Goal: Task Accomplishment & Management: Use online tool/utility

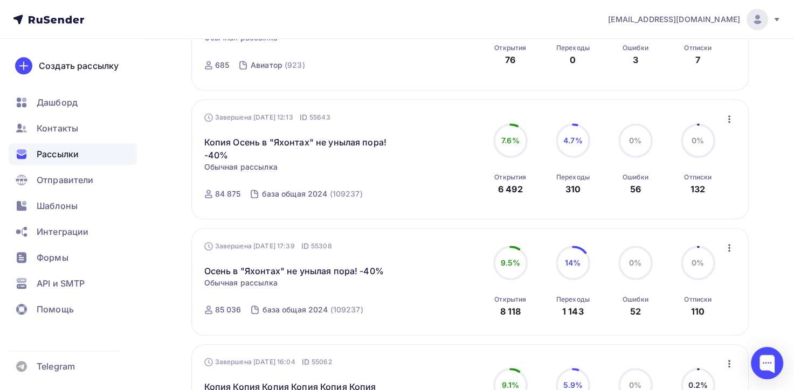
scroll to position [1013, 0]
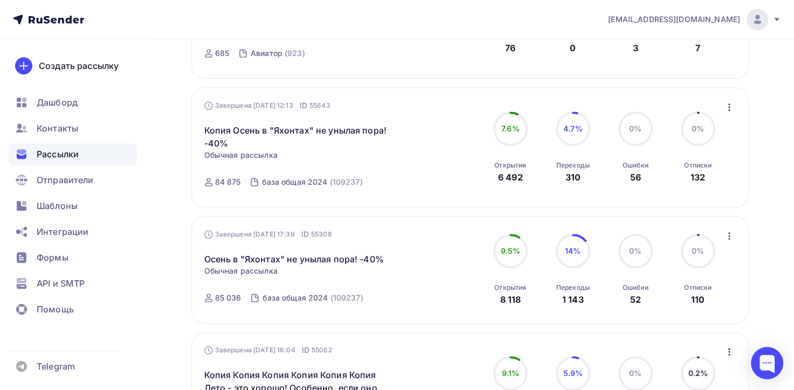
click at [728, 230] on icon "button" at bounding box center [729, 236] width 13 height 13
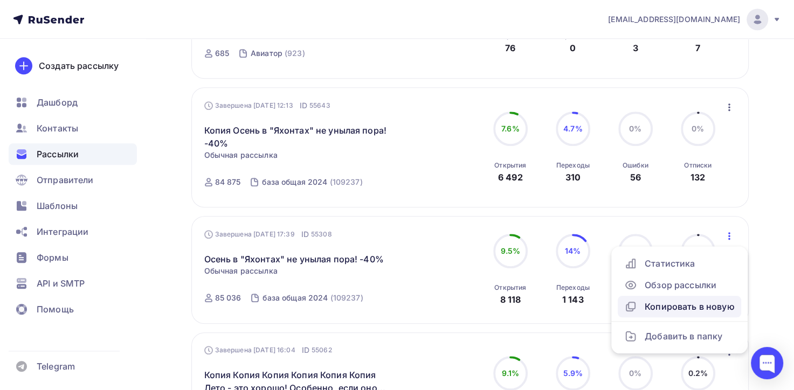
click at [681, 310] on div "Копировать в новую" at bounding box center [679, 306] width 110 height 13
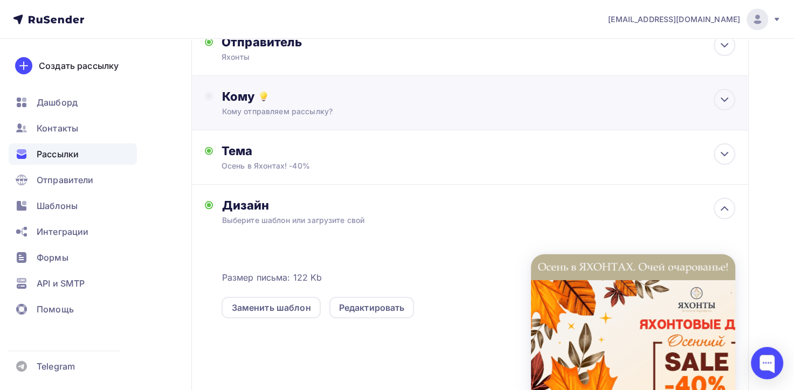
scroll to position [216, 0]
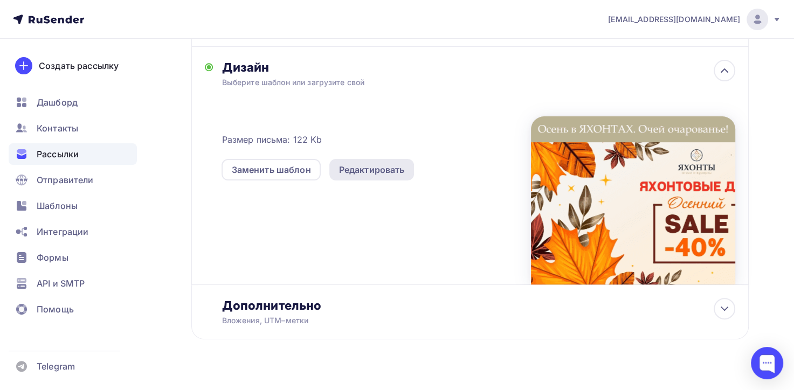
click at [401, 168] on div "Редактировать" at bounding box center [372, 169] width 66 height 13
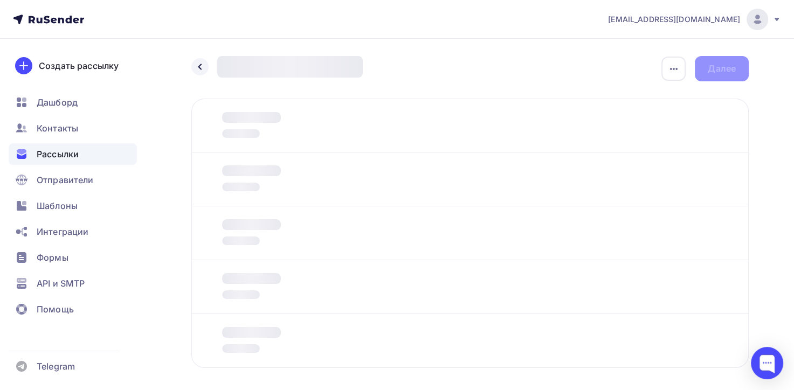
scroll to position [47, 0]
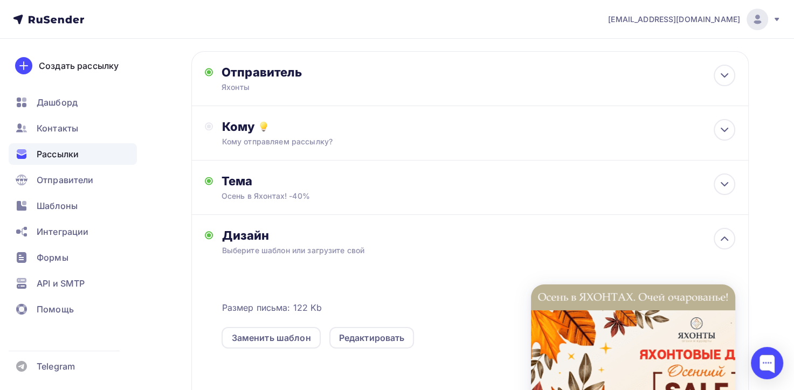
click at [40, 18] on icon at bounding box center [48, 19] width 71 height 13
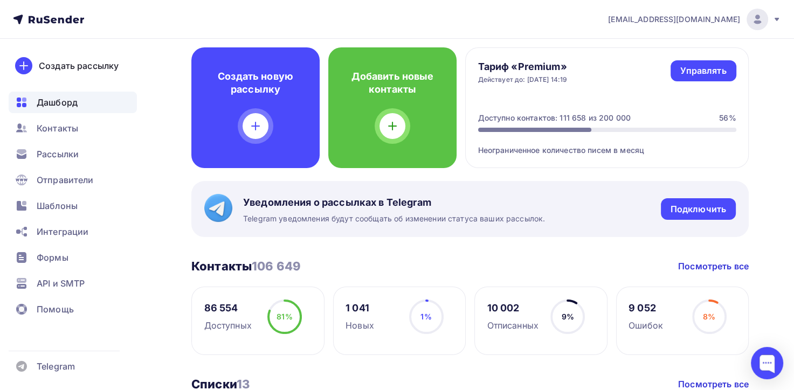
scroll to position [54, 0]
click at [49, 158] on span "Рассылки" at bounding box center [58, 154] width 42 height 13
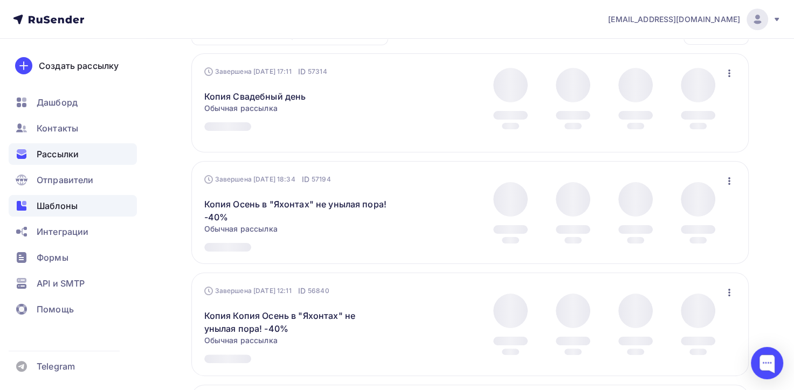
scroll to position [162, 0]
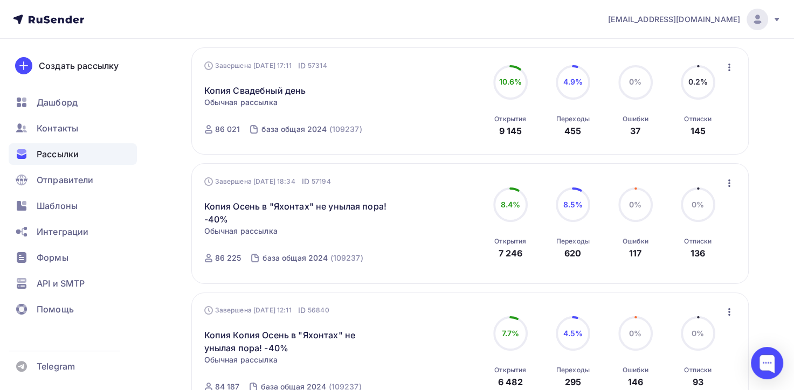
click at [728, 63] on icon "button" at bounding box center [729, 67] width 13 height 13
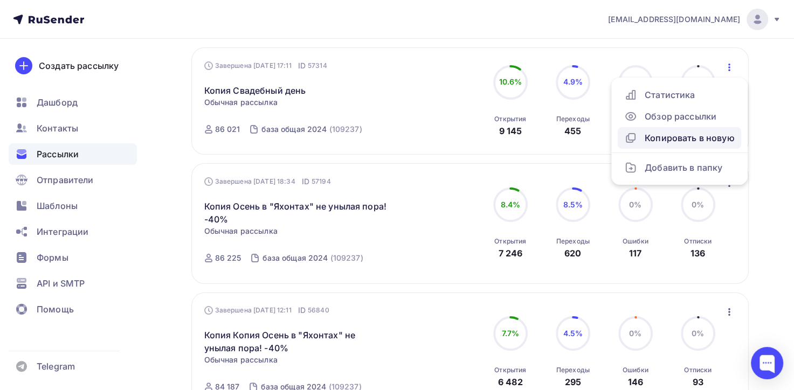
click at [687, 134] on div "Копировать в новую" at bounding box center [679, 137] width 110 height 13
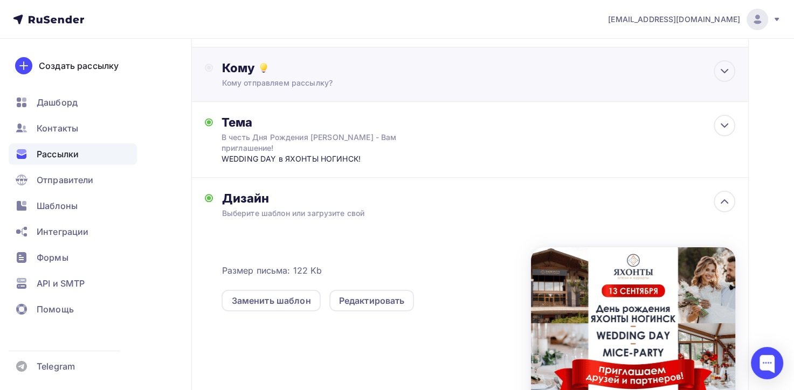
scroll to position [162, 0]
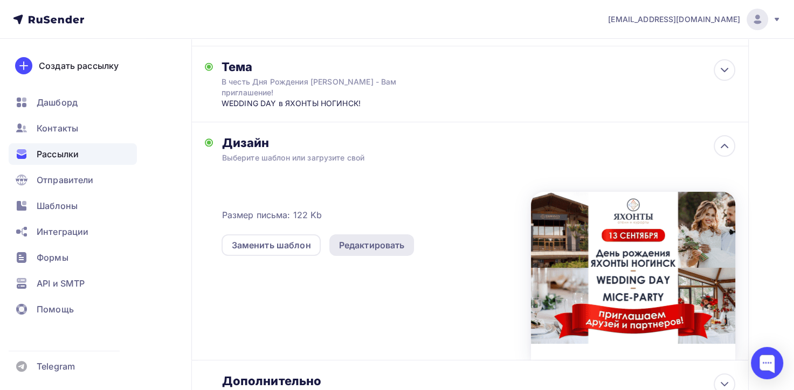
click at [345, 251] on div "Редактировать" at bounding box center [371, 245] width 85 height 22
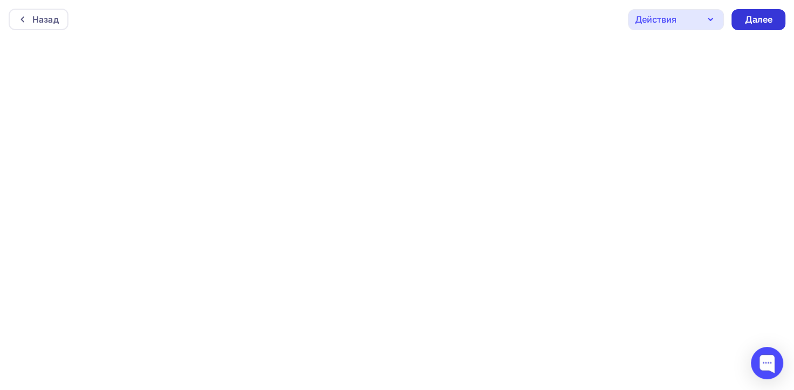
click at [757, 21] on div "Далее" at bounding box center [758, 19] width 28 height 12
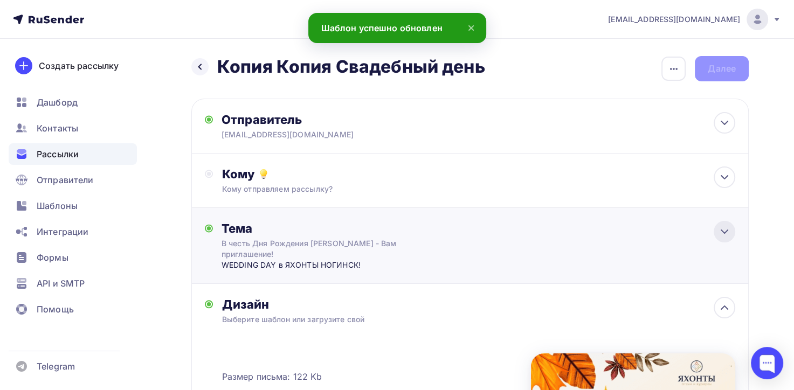
click at [724, 228] on icon at bounding box center [724, 231] width 13 height 13
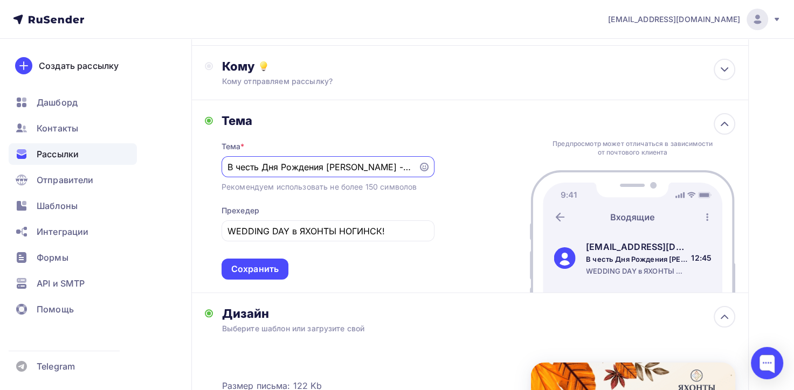
drag, startPoint x: 411, startPoint y: 168, endPoint x: 226, endPoint y: 168, distance: 184.3
click at [226, 168] on div "В честь Дня Рождения ЯХОНТОВ - Вам приглашение!" at bounding box center [327, 166] width 213 height 21
click at [229, 168] on input "В честь Дня Рождения ЯХОНТОВ - Вам приглашение!" at bounding box center [319, 167] width 184 height 13
click at [386, 167] on input "В честь Дня Рождения ЯХОНТОВ - Вам приглашение!" at bounding box center [319, 167] width 184 height 13
drag, startPoint x: 226, startPoint y: 163, endPoint x: 377, endPoint y: 165, distance: 150.9
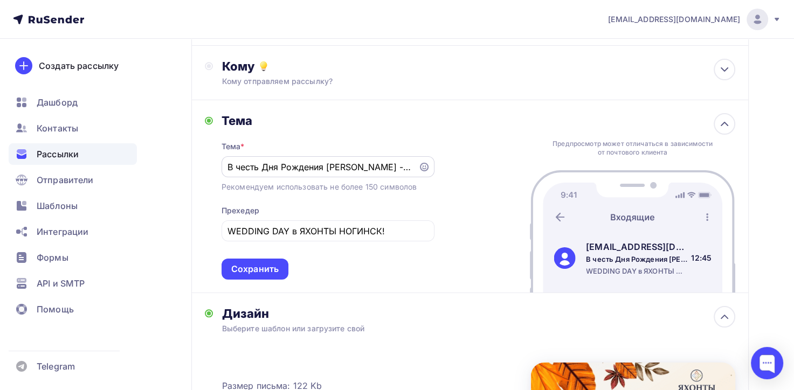
click at [377, 165] on div "В честь Дня Рождения ЯХОНТОВ - Вам приглашение!" at bounding box center [327, 166] width 213 height 21
click at [412, 162] on div "В честь Дня Рождения ЯХОНТОВ - Вам приглашение!" at bounding box center [327, 166] width 213 height 21
drag, startPoint x: 226, startPoint y: 164, endPoint x: 308, endPoint y: 164, distance: 81.9
click at [308, 164] on div "В честь Дня Рождения ЯХОНТОВ - Вам приглашение!" at bounding box center [327, 166] width 213 height 21
click at [412, 169] on input "В честь Дня Рождения ЯХОНТОВ - Вам приглашение!" at bounding box center [319, 167] width 184 height 13
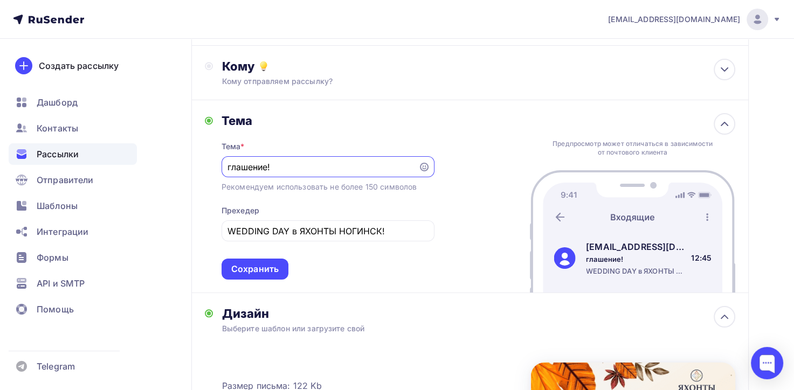
click at [304, 166] on input "глашение!" at bounding box center [319, 167] width 184 height 13
type input "г"
type input "N"
type input "Впереди - теплая осень! Проведите ее в ЯХОНТАХ! -40%!"
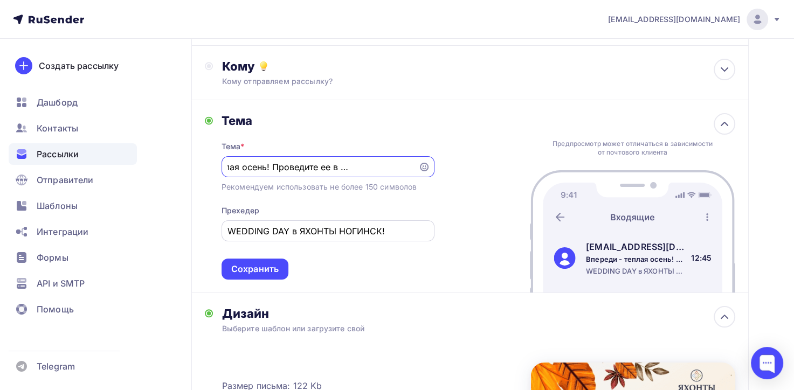
scroll to position [0, 0]
drag, startPoint x: 386, startPoint y: 226, endPoint x: 216, endPoint y: 238, distance: 170.7
click at [216, 238] on div "Тема Тема * Впереди - теплая осень! Проведите ее в ЯХОНТАХ! -40%! Рекомендуем и…" at bounding box center [320, 196] width 230 height 167
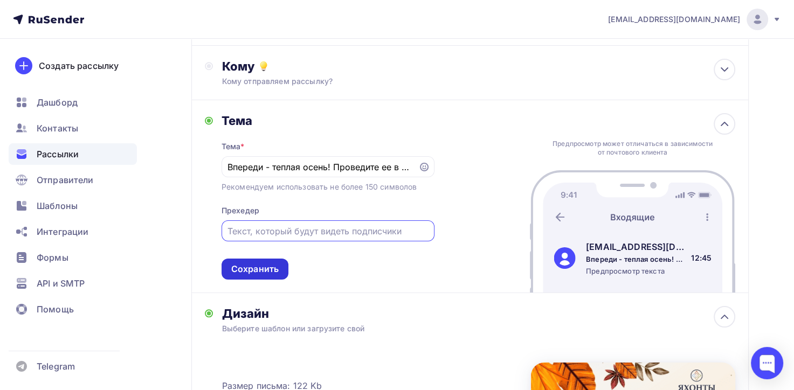
click at [255, 275] on div "Сохранить" at bounding box center [254, 269] width 67 height 21
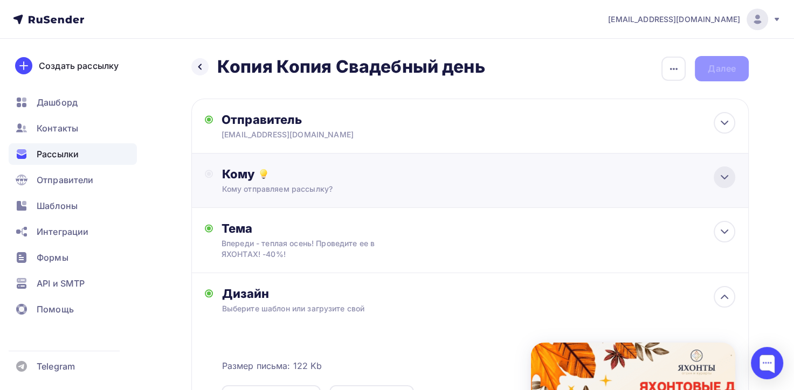
click at [719, 175] on icon at bounding box center [724, 177] width 13 height 13
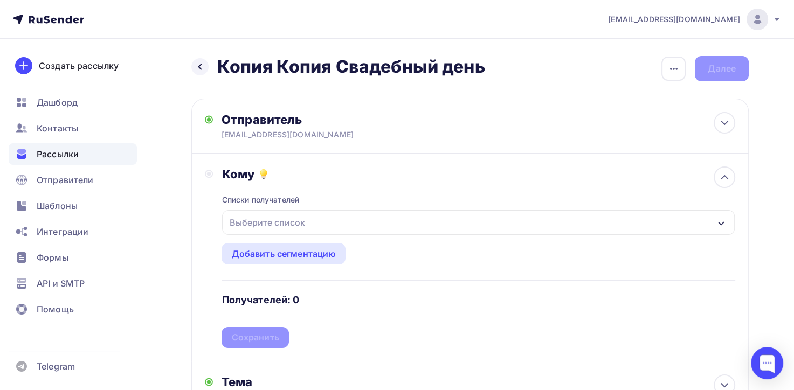
click at [269, 220] on div "Выберите список" at bounding box center [267, 222] width 84 height 19
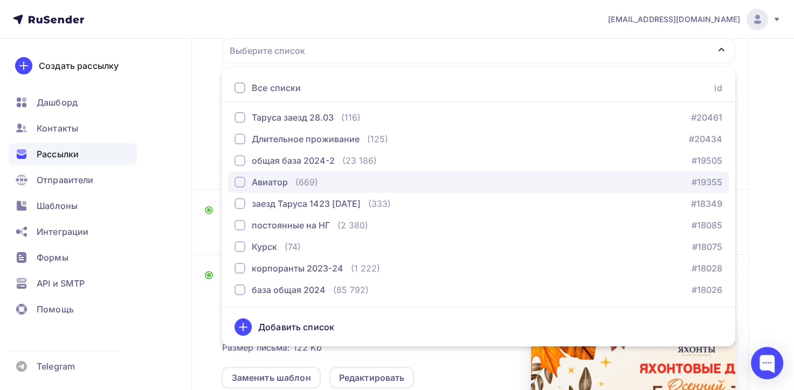
scroll to position [235, 0]
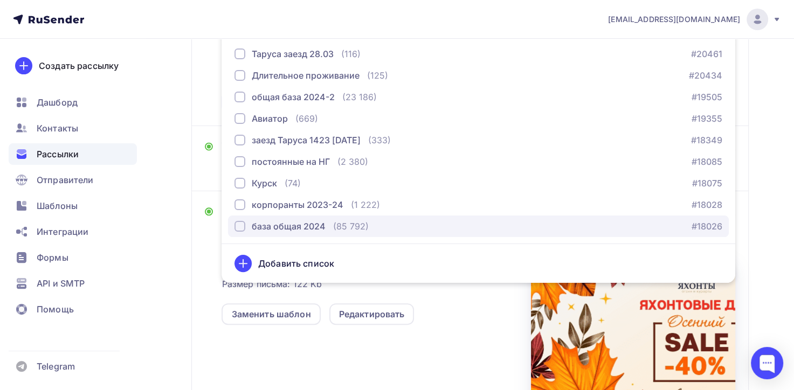
click at [270, 228] on div "база общая 2024" at bounding box center [289, 226] width 74 height 13
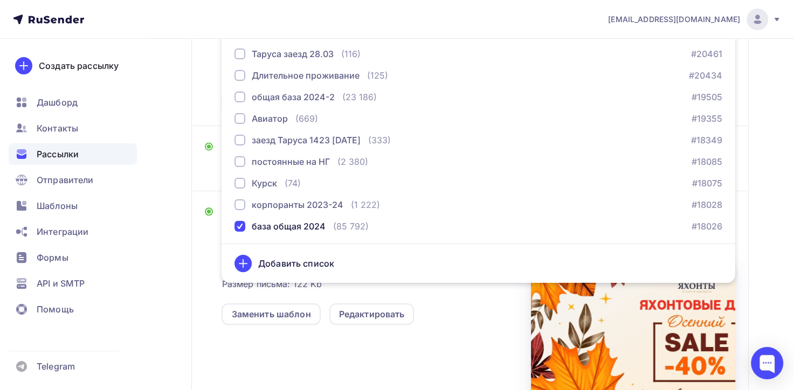
click at [172, 278] on div "Назад Копия Копия Свадебный день Копия Копия Свадебный день Закончить позже Пер…" at bounding box center [397, 178] width 794 height 750
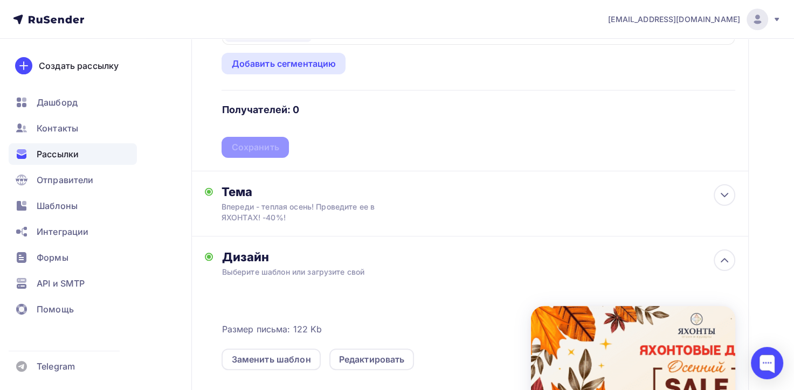
scroll to position [128, 0]
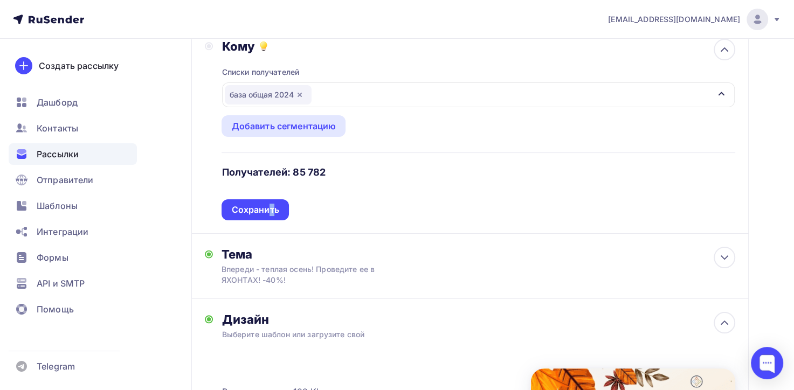
click at [272, 207] on div "Сохранить" at bounding box center [254, 210] width 47 height 12
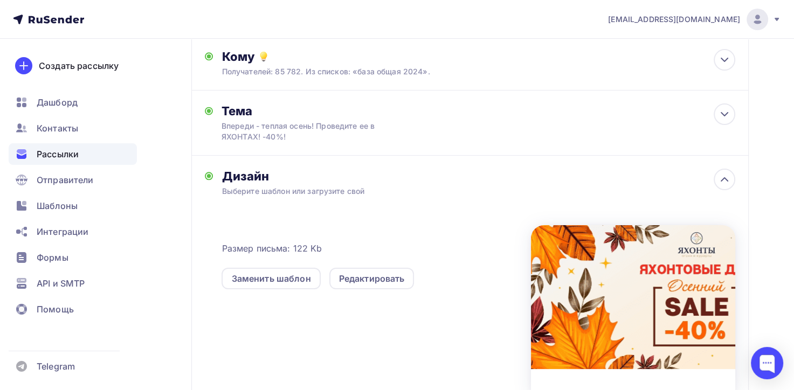
scroll to position [0, 0]
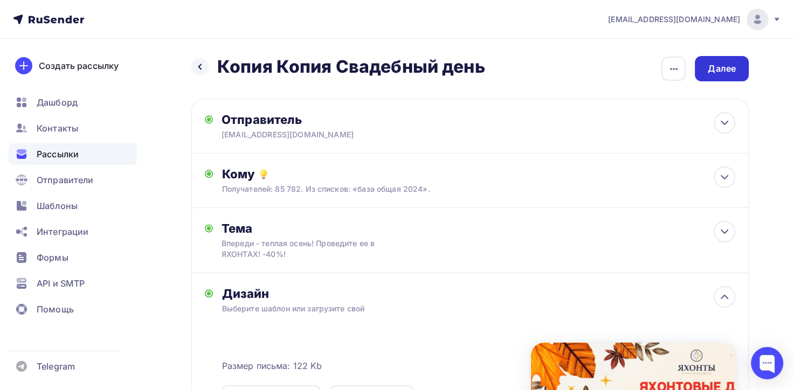
click at [735, 66] on div "Далее" at bounding box center [722, 69] width 28 height 12
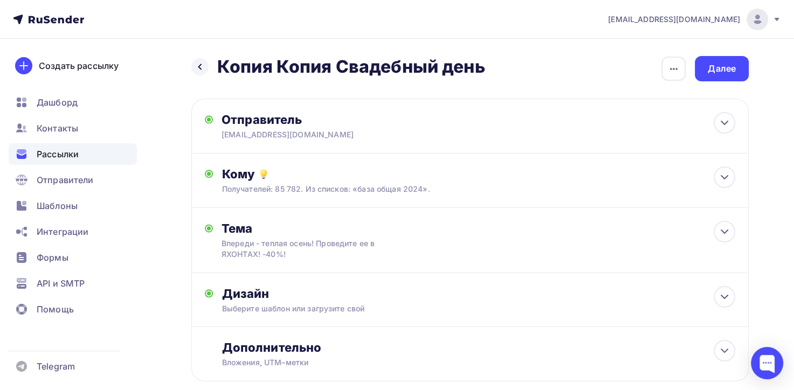
click at [734, 66] on div "Далее" at bounding box center [722, 69] width 28 height 12
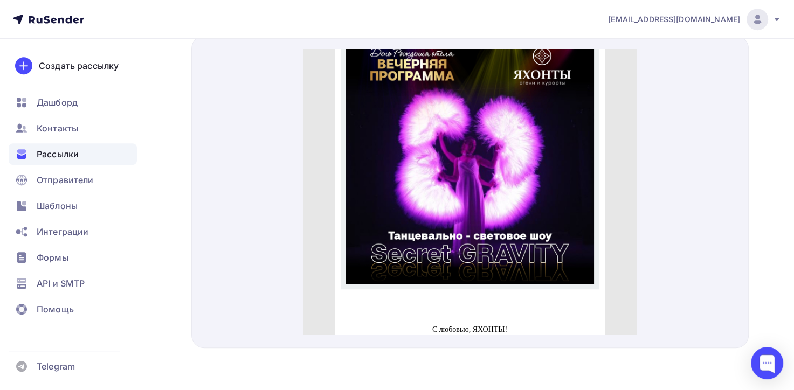
scroll to position [905, 0]
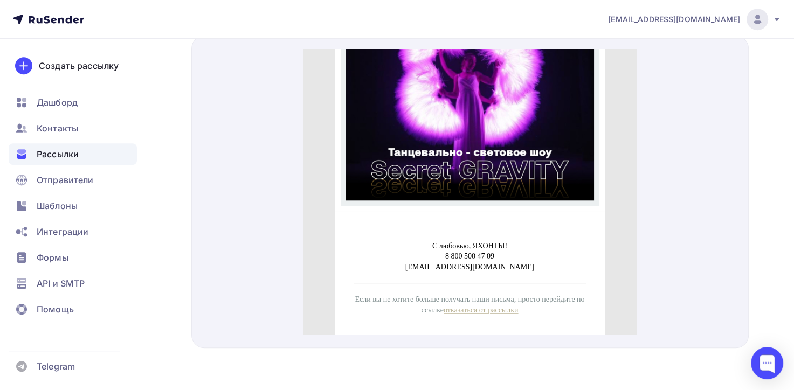
click at [499, 298] on link "отказаться от рассылки" at bounding box center [481, 297] width 75 height 8
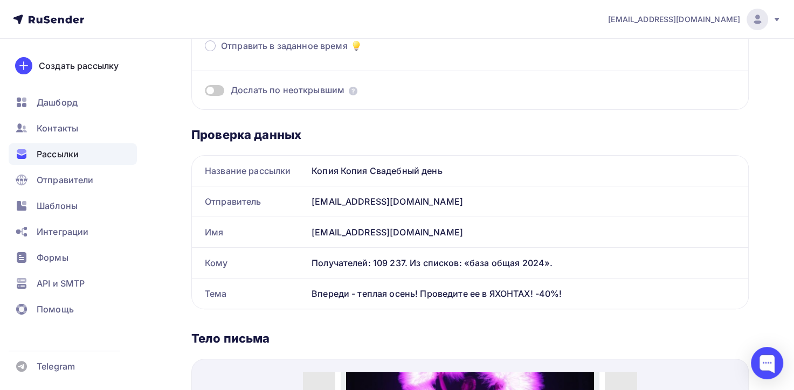
scroll to position [0, 0]
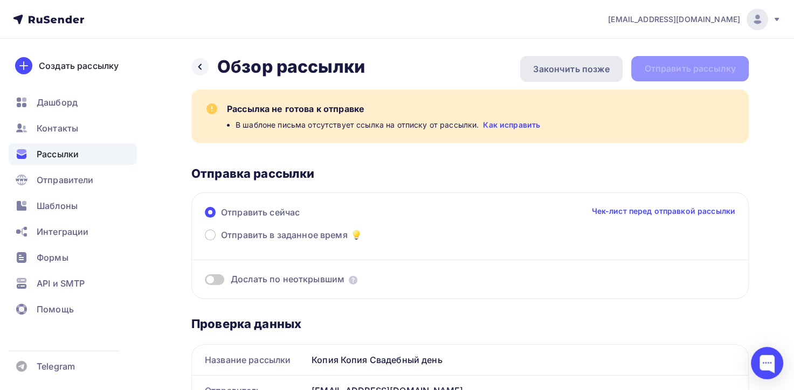
click at [598, 67] on div "Закончить позже" at bounding box center [571, 69] width 77 height 13
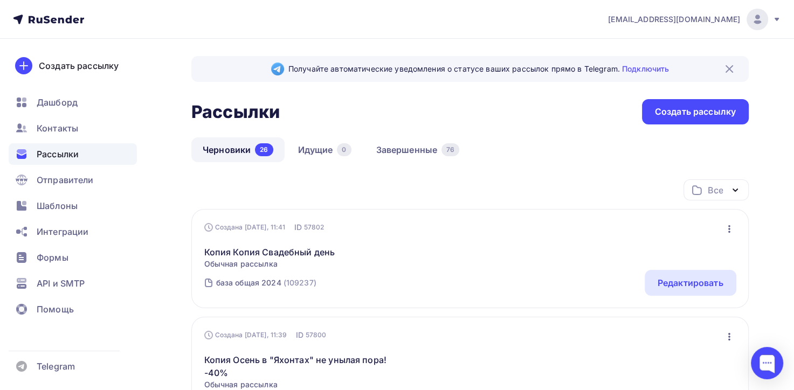
click at [728, 229] on icon "button" at bounding box center [729, 229] width 13 height 13
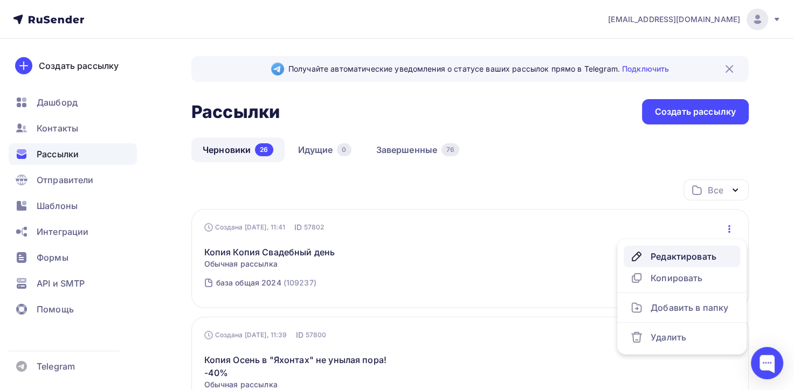
click at [682, 259] on div "Редактировать" at bounding box center [681, 256] width 103 height 13
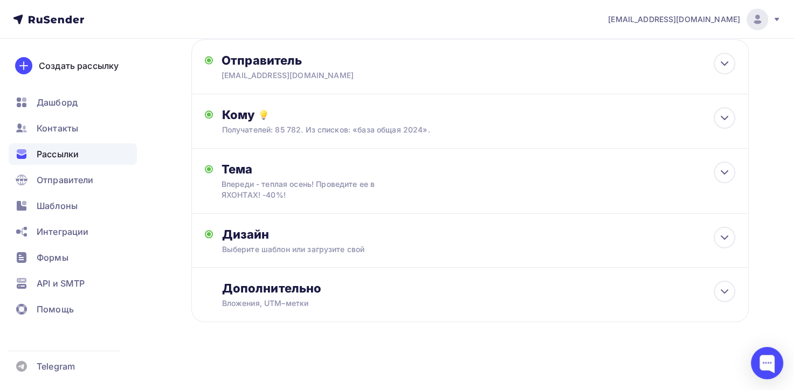
scroll to position [60, 0]
click at [726, 231] on icon at bounding box center [724, 236] width 13 height 13
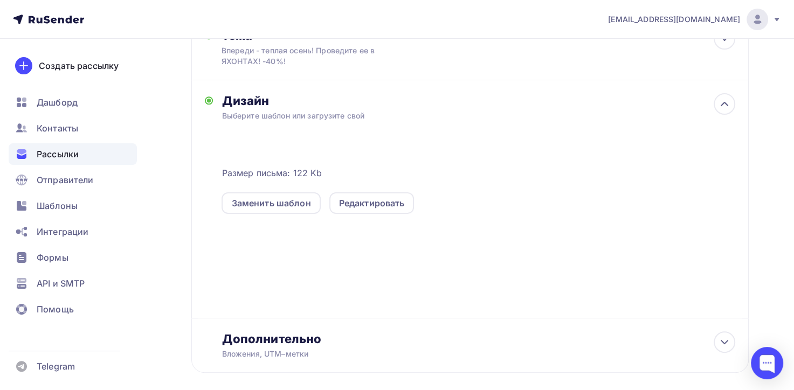
scroll to position [244, 0]
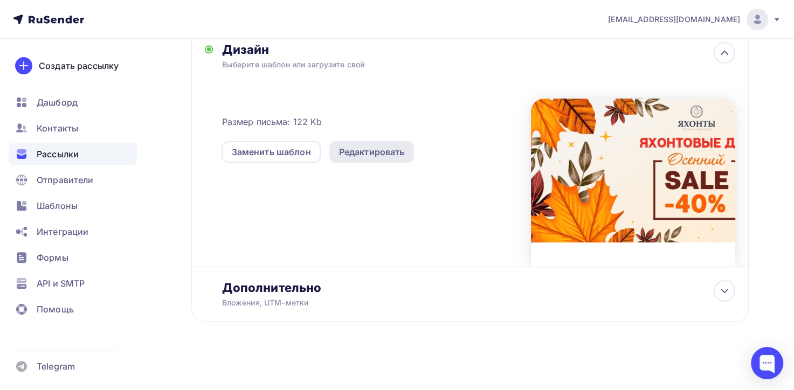
click at [348, 149] on div "Редактировать" at bounding box center [372, 152] width 66 height 13
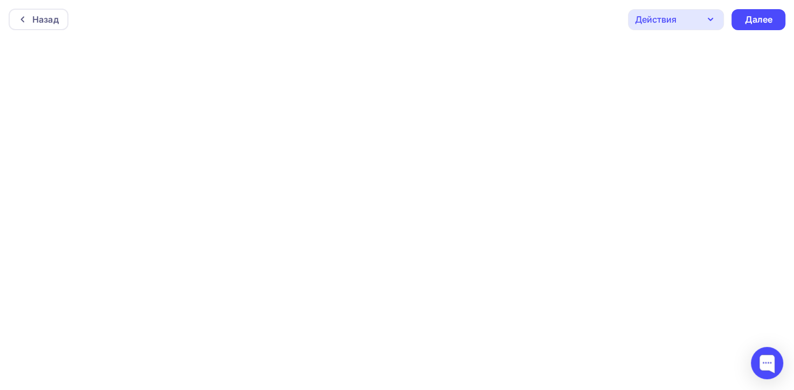
click at [669, 24] on div "Действия" at bounding box center [655, 19] width 41 height 13
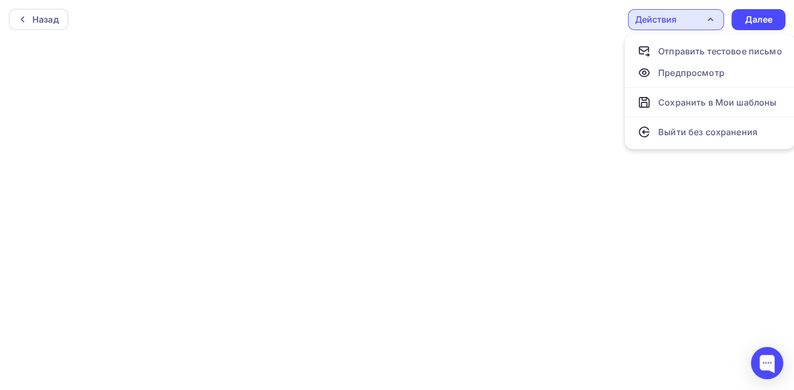
scroll to position [2, 0]
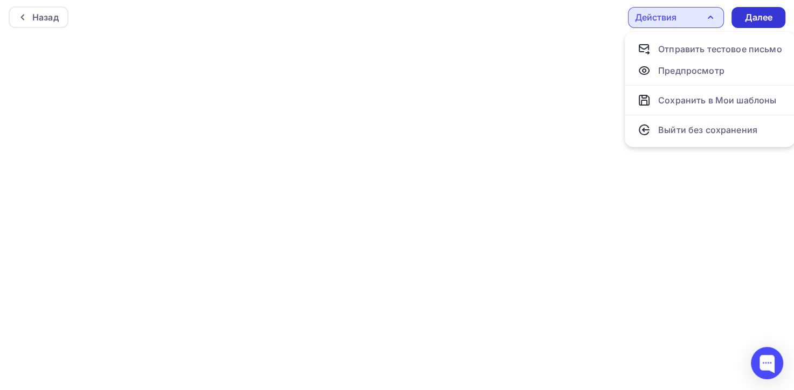
click at [740, 19] on div "Далее" at bounding box center [758, 17] width 54 height 21
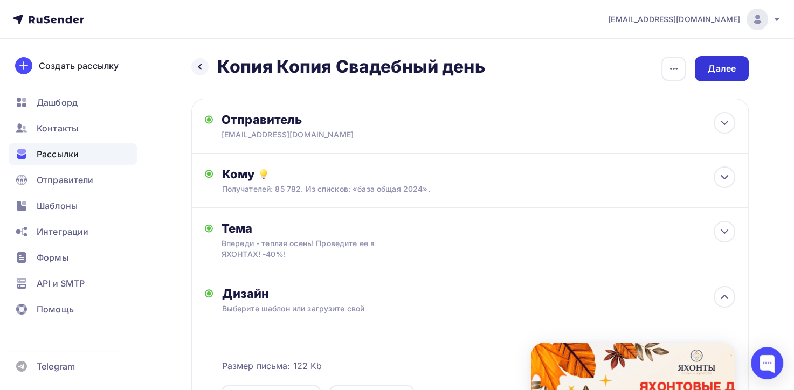
click at [713, 66] on div "Далее" at bounding box center [722, 69] width 28 height 12
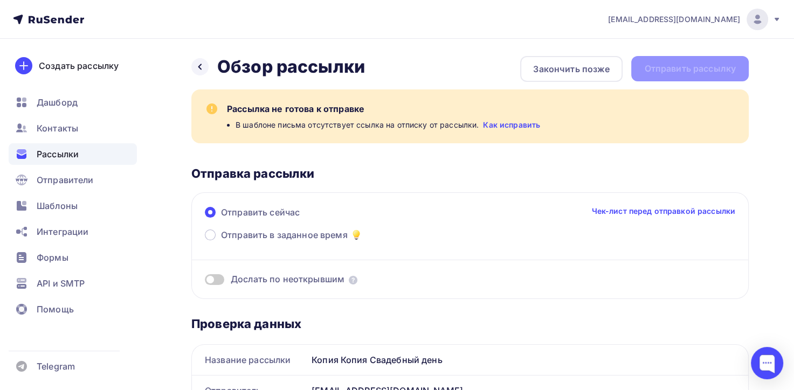
click at [519, 124] on link "Как исправить" at bounding box center [511, 125] width 57 height 11
click at [584, 74] on div "Закончить позже" at bounding box center [571, 69] width 77 height 13
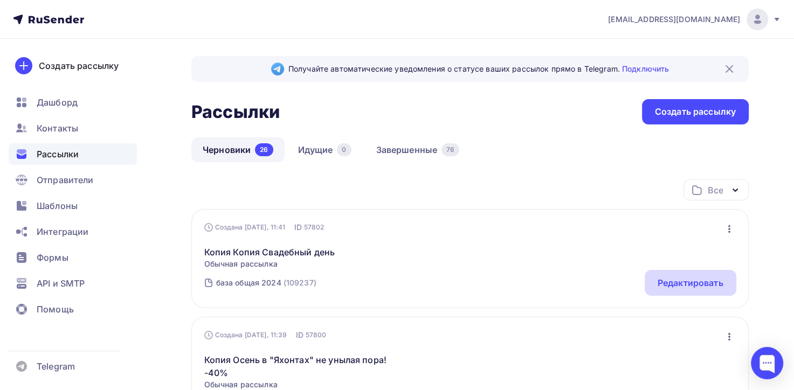
click at [683, 281] on div "Редактировать" at bounding box center [690, 282] width 66 height 13
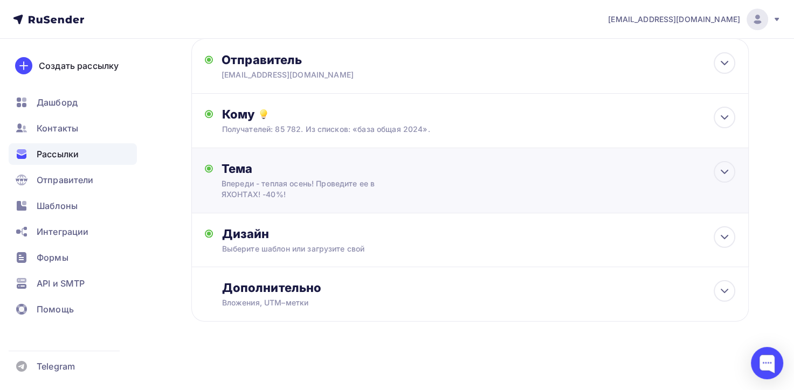
scroll to position [60, 0]
click at [722, 295] on icon at bounding box center [724, 290] width 13 height 13
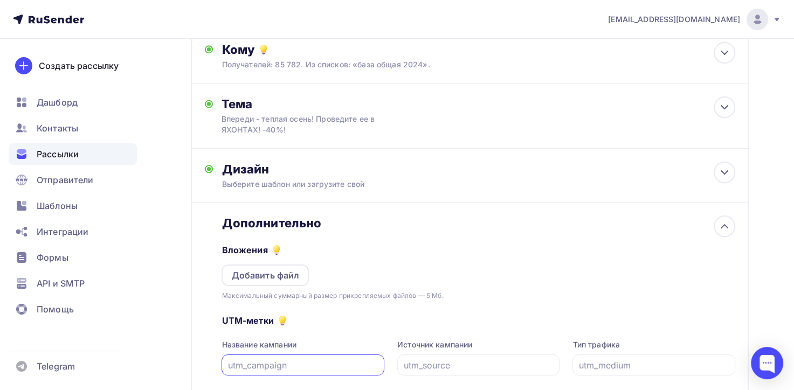
scroll to position [114, 0]
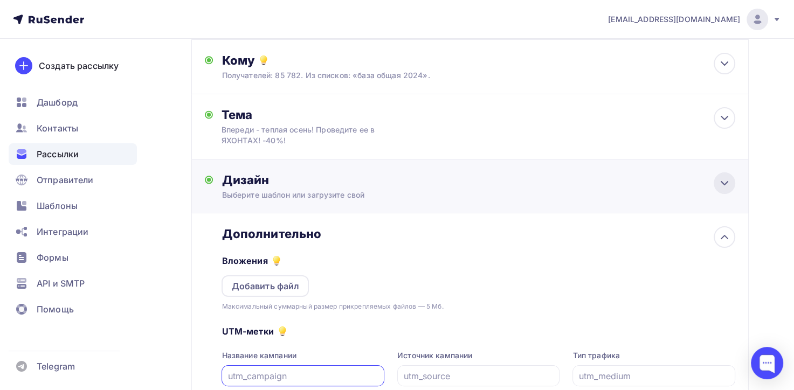
click at [719, 182] on icon at bounding box center [724, 183] width 13 height 13
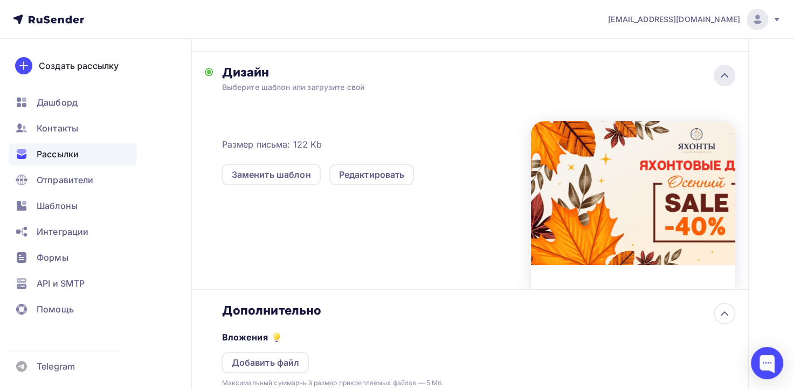
scroll to position [329, 0]
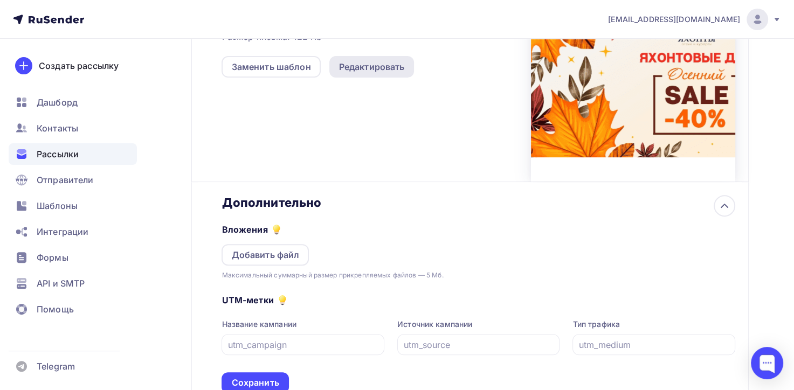
click at [366, 64] on div "Редактировать" at bounding box center [372, 66] width 66 height 13
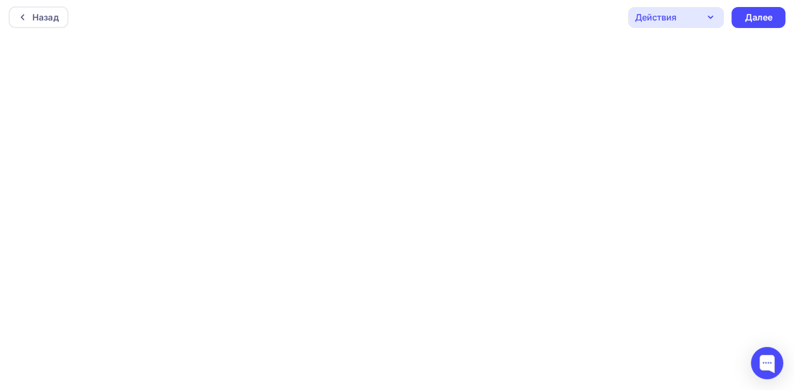
scroll to position [2, 0]
click at [757, 11] on div "Далее" at bounding box center [758, 17] width 28 height 12
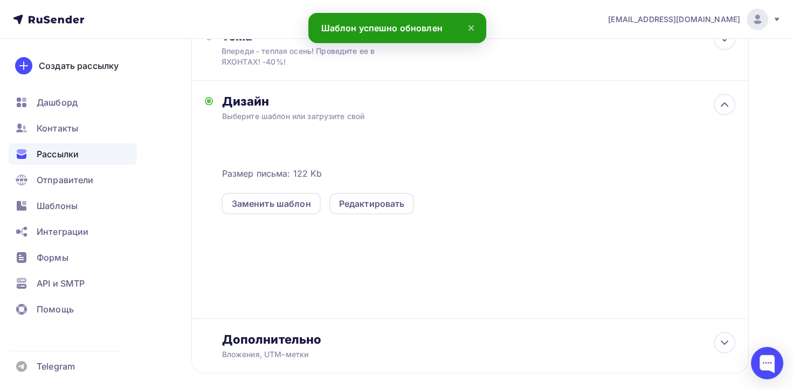
scroll to position [136, 0]
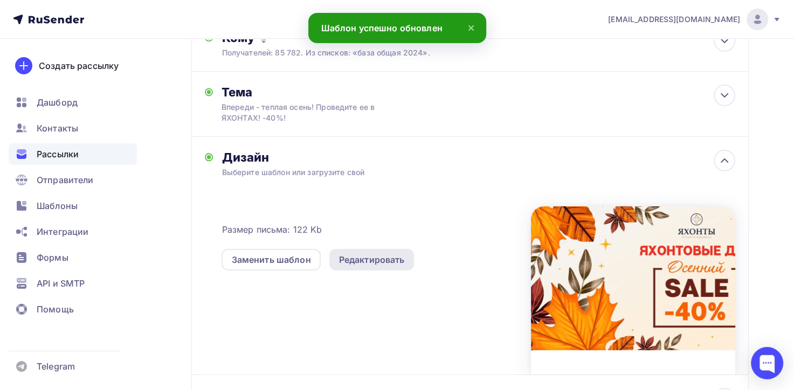
click at [387, 261] on div "Редактировать" at bounding box center [372, 259] width 66 height 13
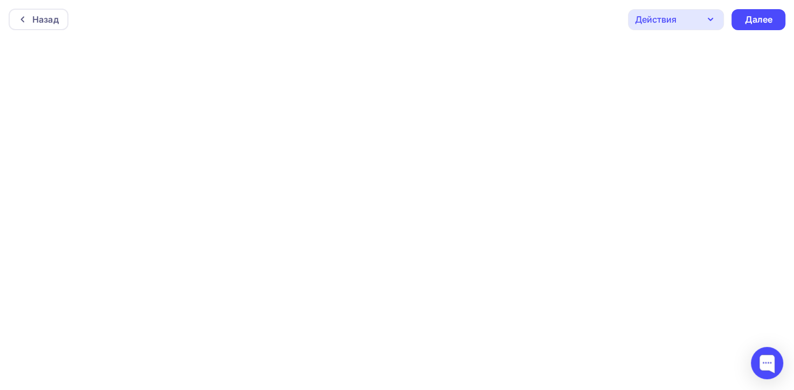
scroll to position [2, 0]
click at [752, 20] on div "Далее" at bounding box center [758, 17] width 28 height 12
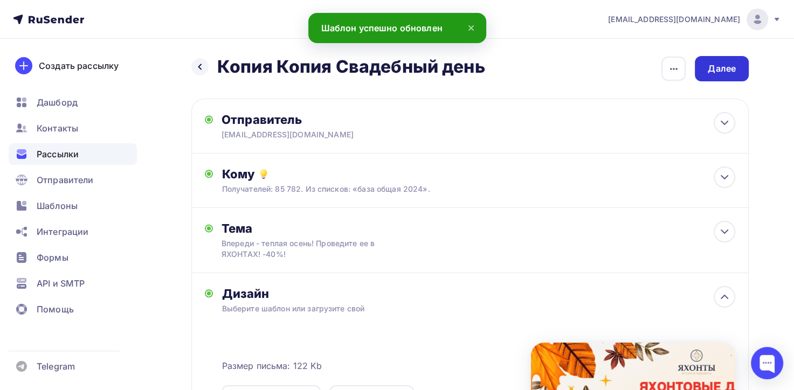
click at [726, 65] on div "Далее" at bounding box center [722, 69] width 28 height 12
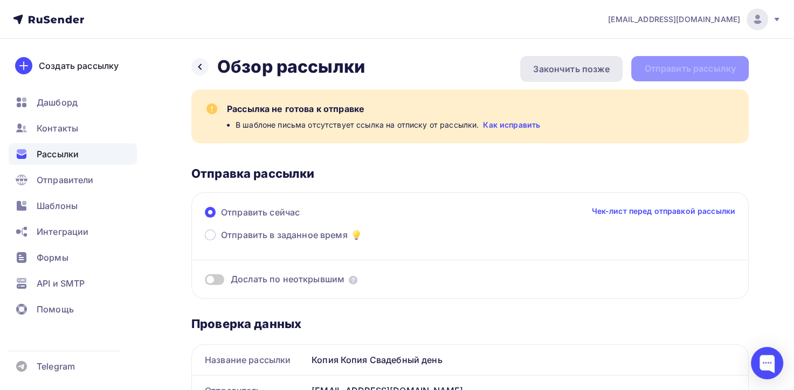
click at [538, 75] on div "Закончить позже" at bounding box center [571, 69] width 102 height 26
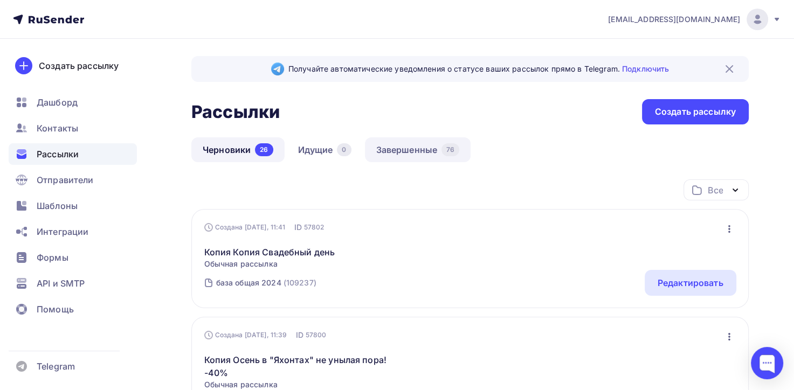
click at [427, 153] on link "Завершенные 76" at bounding box center [418, 149] width 106 height 25
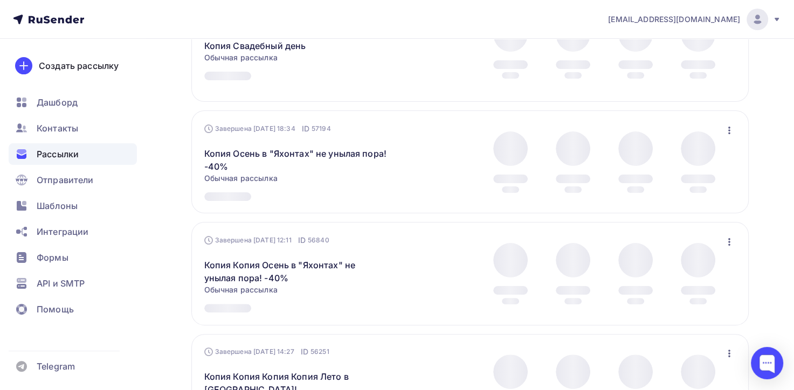
scroll to position [269, 0]
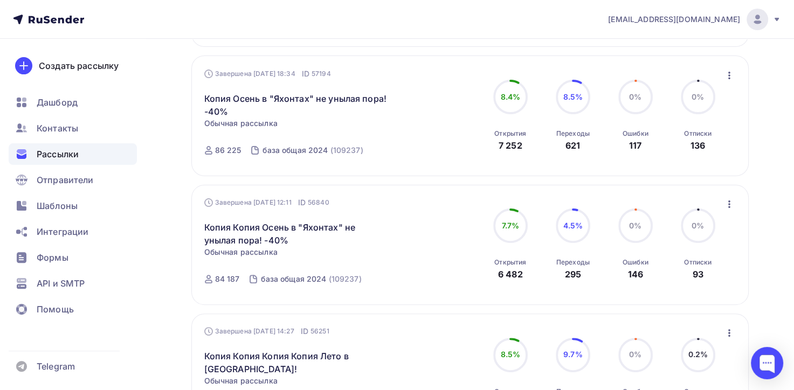
click at [729, 200] on icon "button" at bounding box center [729, 204] width 2 height 8
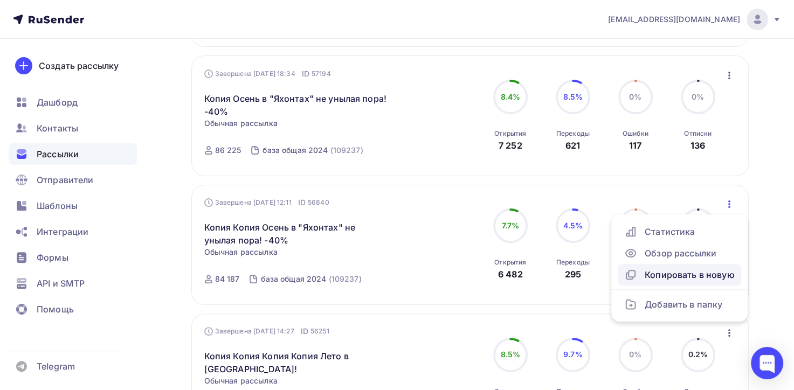
click at [693, 278] on div "Копировать в новую" at bounding box center [679, 274] width 110 height 13
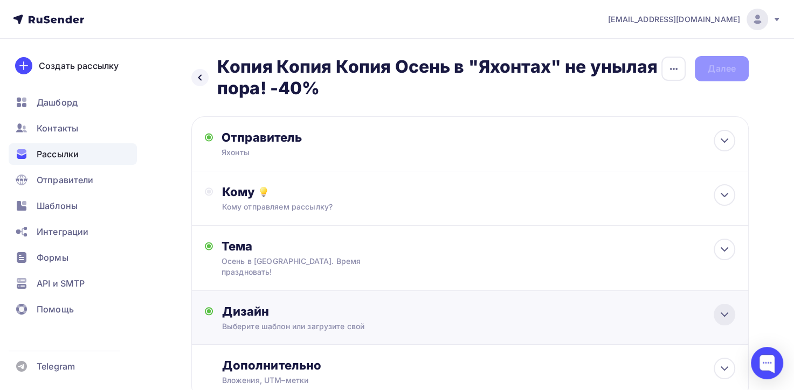
click at [728, 308] on icon at bounding box center [724, 314] width 13 height 13
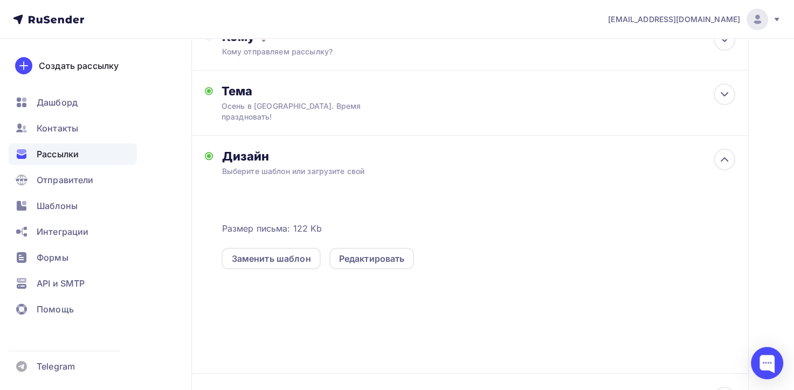
scroll to position [162, 0]
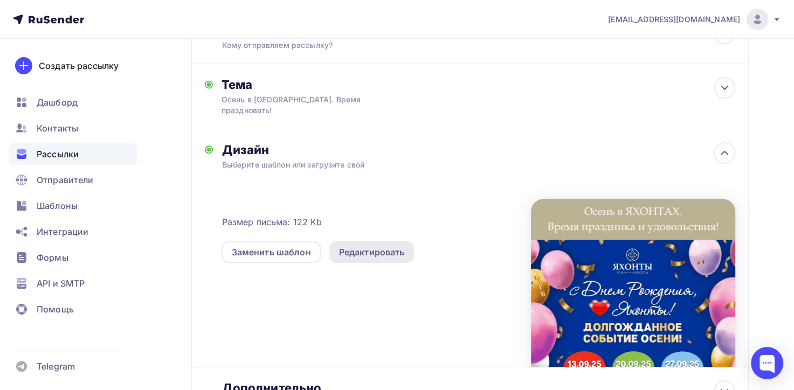
click at [349, 247] on div "Редактировать" at bounding box center [371, 252] width 85 height 22
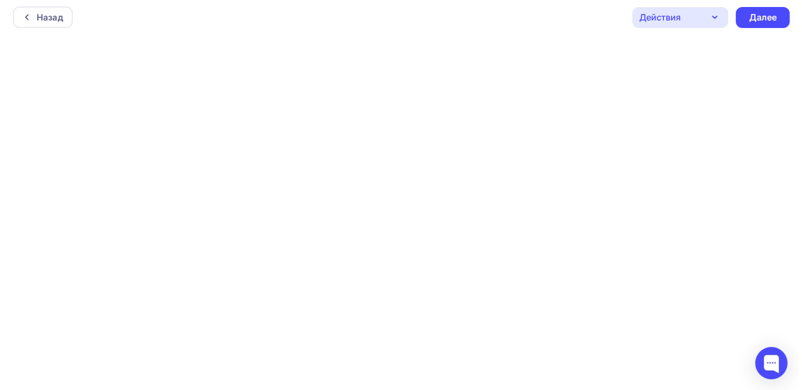
scroll to position [2, 0]
click at [29, 19] on div at bounding box center [25, 17] width 14 height 9
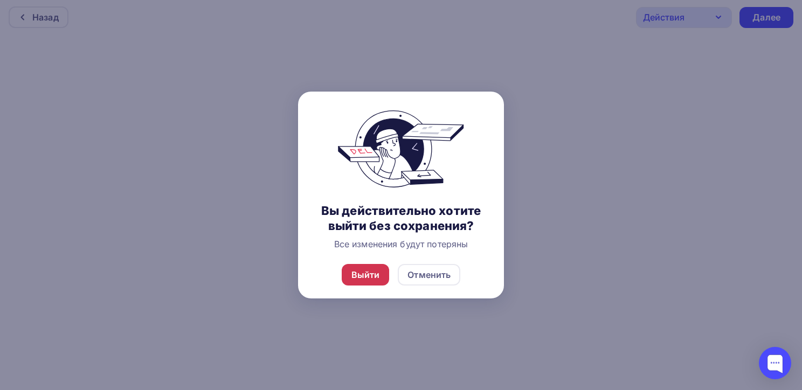
click at [362, 267] on div "Выйти" at bounding box center [366, 275] width 48 height 22
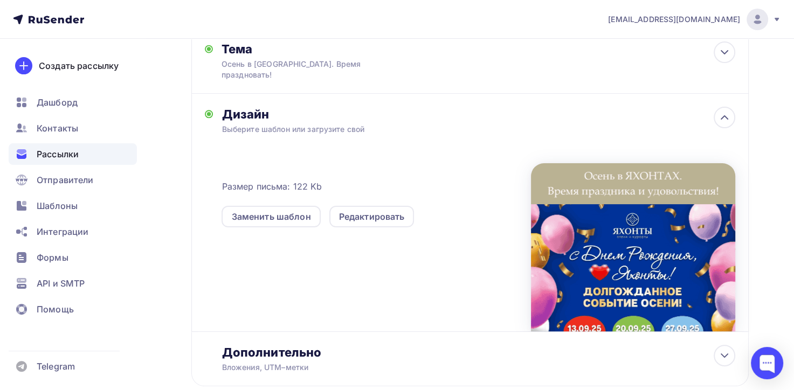
scroll to position [209, 0]
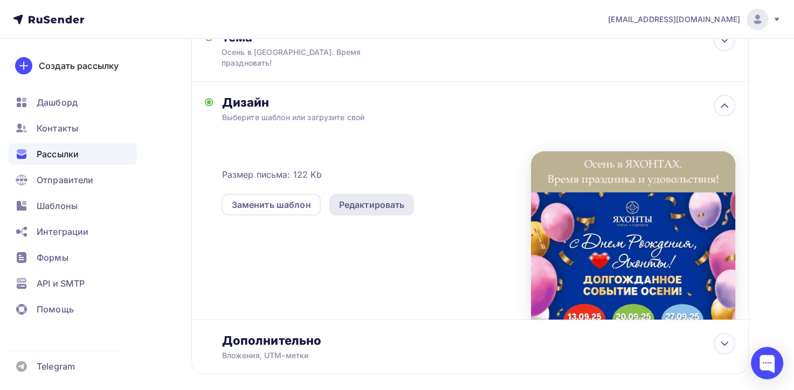
click at [378, 198] on div "Редактировать" at bounding box center [372, 204] width 66 height 13
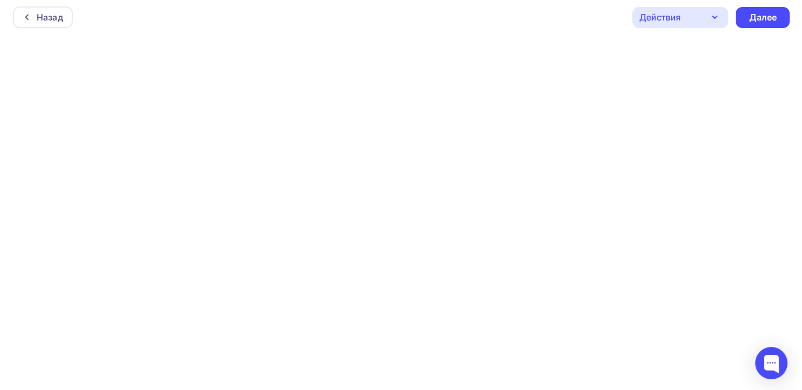
scroll to position [2, 0]
click at [29, 24] on div "Назад" at bounding box center [39, 17] width 60 height 22
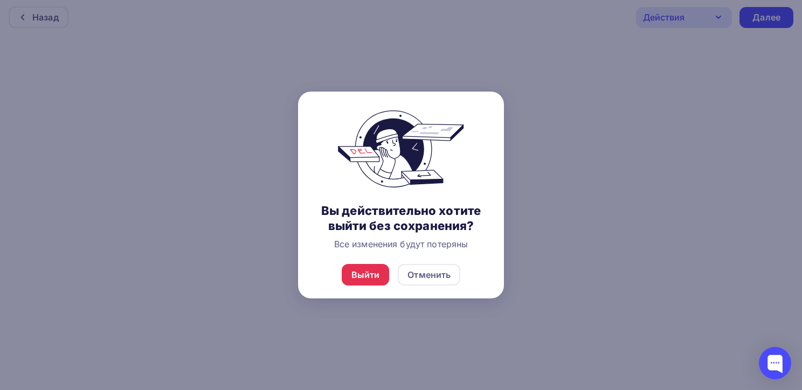
click at [352, 259] on div "Выйти Отменить" at bounding box center [401, 274] width 206 height 47
click at [356, 273] on div "Выйти" at bounding box center [365, 274] width 29 height 13
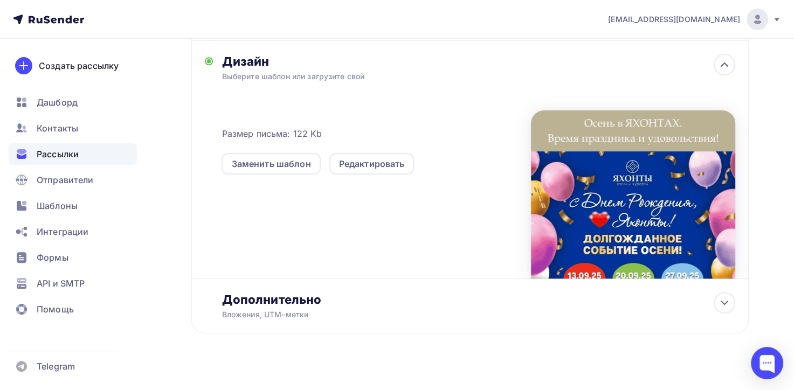
scroll to position [252, 0]
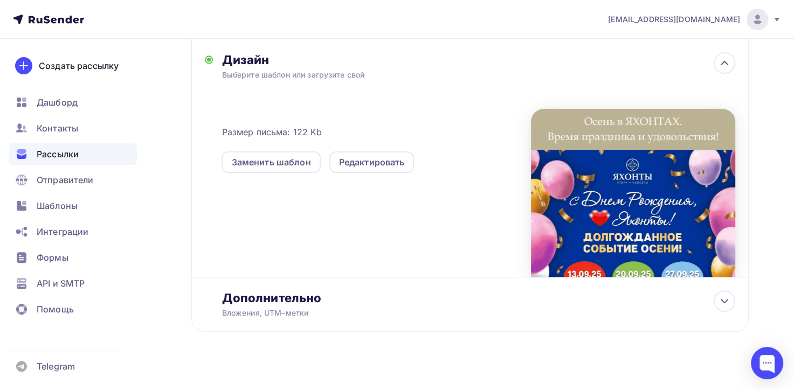
click at [659, 224] on div at bounding box center [633, 193] width 204 height 168
click at [389, 156] on div "Редактировать" at bounding box center [372, 162] width 66 height 13
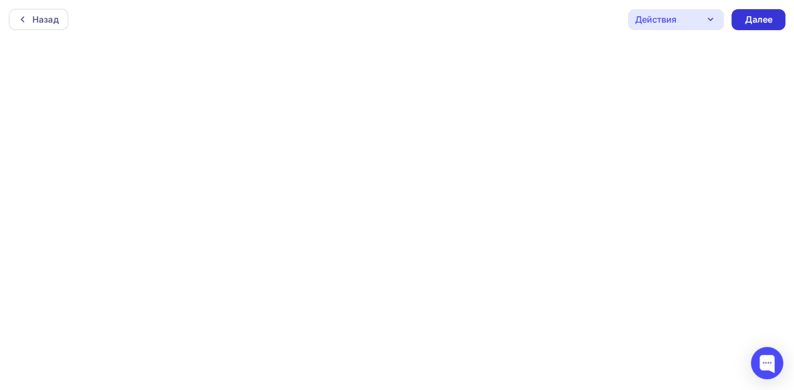
click at [746, 17] on div "Далее" at bounding box center [758, 19] width 28 height 12
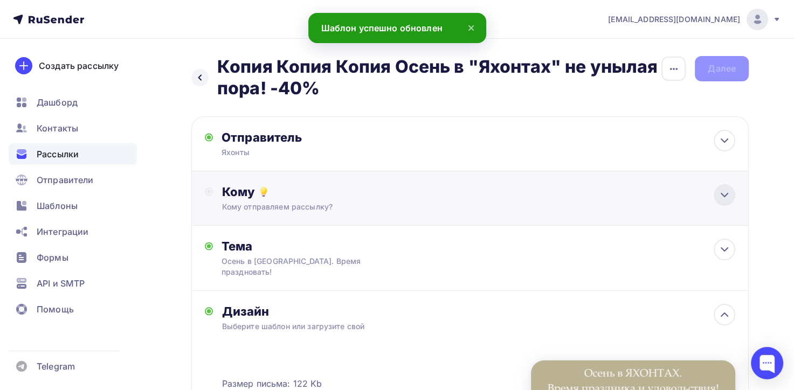
click at [722, 191] on icon at bounding box center [724, 195] width 13 height 13
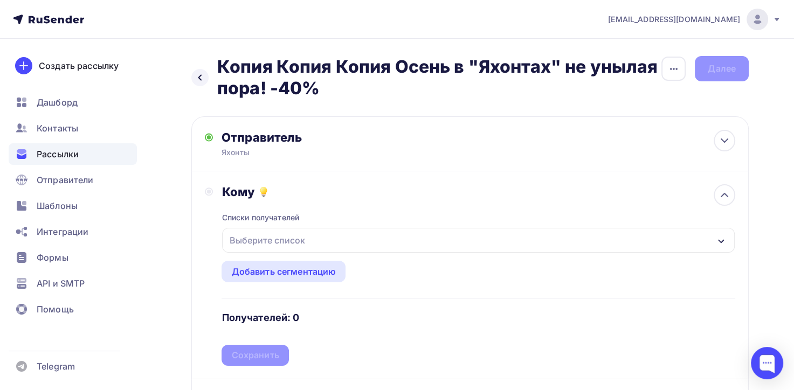
click at [725, 239] on icon "button" at bounding box center [721, 241] width 9 height 9
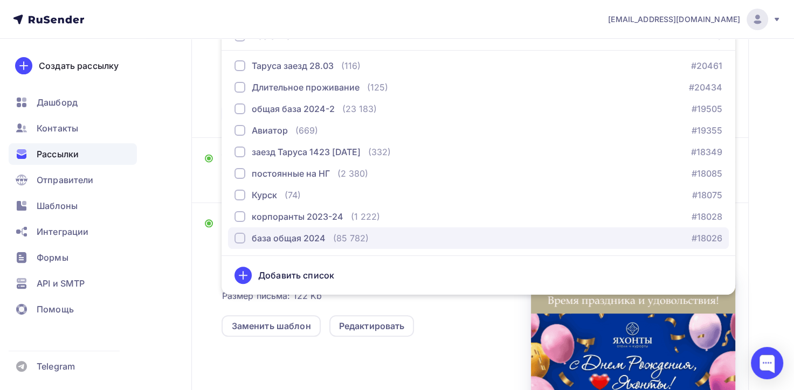
scroll to position [253, 0]
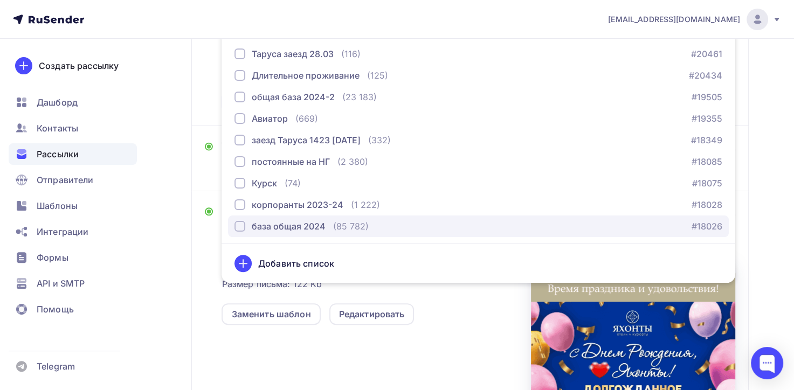
click at [307, 228] on div "база общая 2024" at bounding box center [289, 226] width 74 height 13
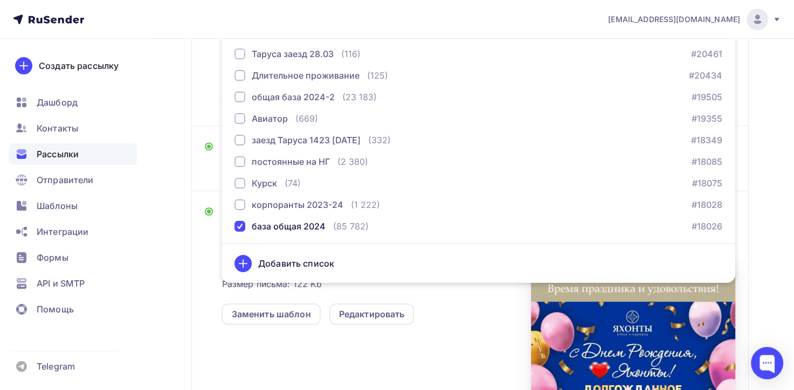
click at [140, 306] on div "Создать рассылку Дашборд Контакты Рассылки Отправители Шаблоны Интеграции Формы…" at bounding box center [73, 214] width 146 height 351
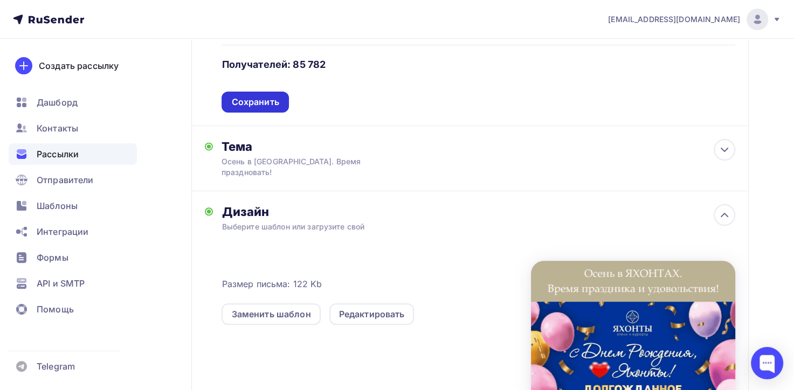
click at [282, 101] on div "Сохранить" at bounding box center [254, 102] width 67 height 21
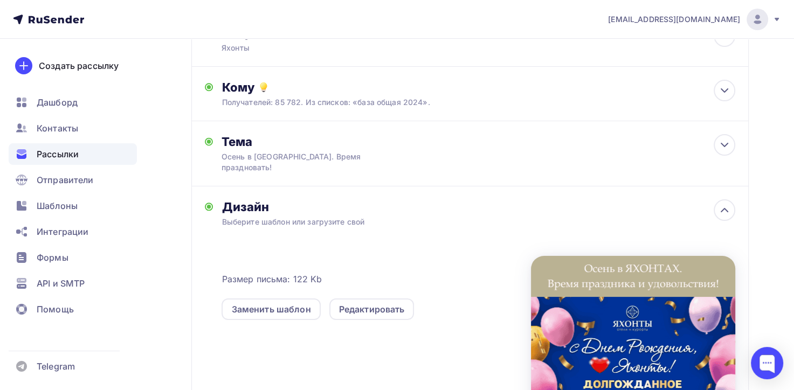
scroll to position [0, 0]
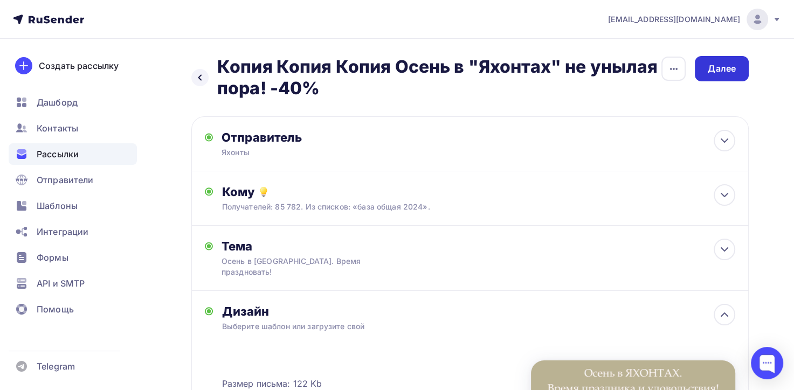
click at [713, 75] on div "Далее" at bounding box center [722, 68] width 54 height 25
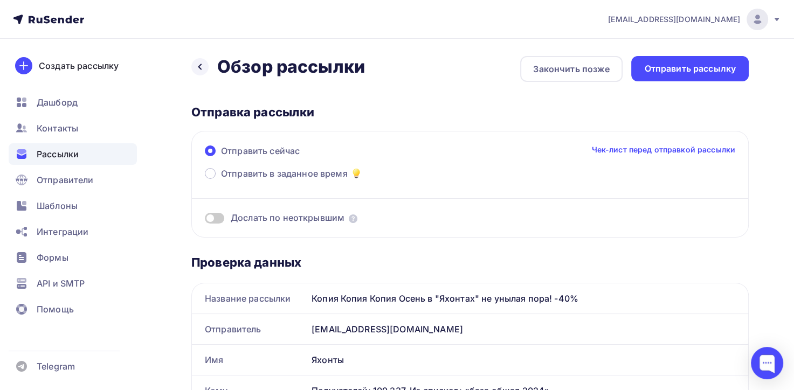
click at [713, 75] on div "Отправить рассылку" at bounding box center [689, 68] width 117 height 25
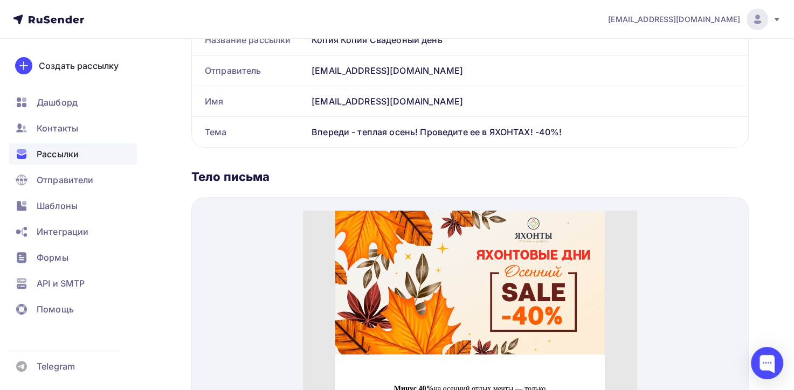
scroll to position [482, 0]
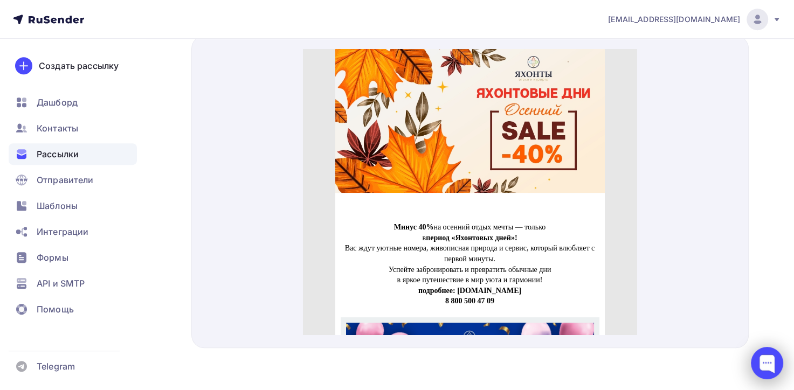
click at [763, 358] on div at bounding box center [767, 363] width 32 height 32
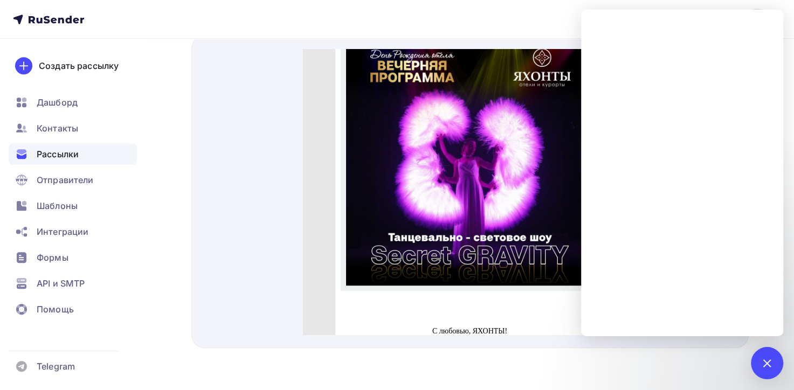
scroll to position [905, 0]
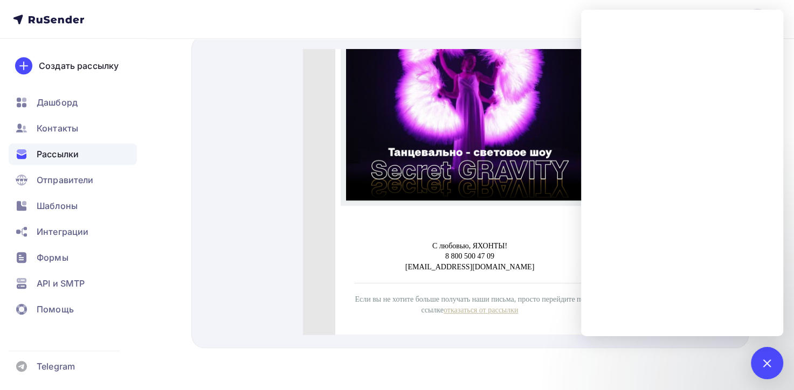
click at [423, 244] on h1 "С любовью, ЯХОНТЫ! 8 800 500 47 09 sales@yahonty.ru" at bounding box center [470, 238] width 232 height 42
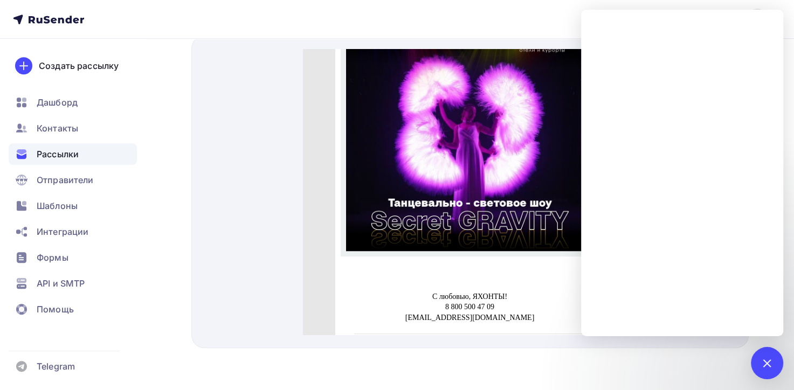
scroll to position [798, 0]
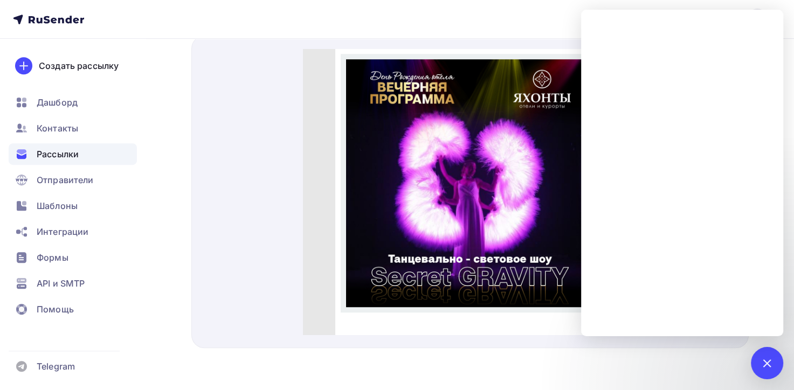
click at [219, 261] on div at bounding box center [469, 192] width 557 height 313
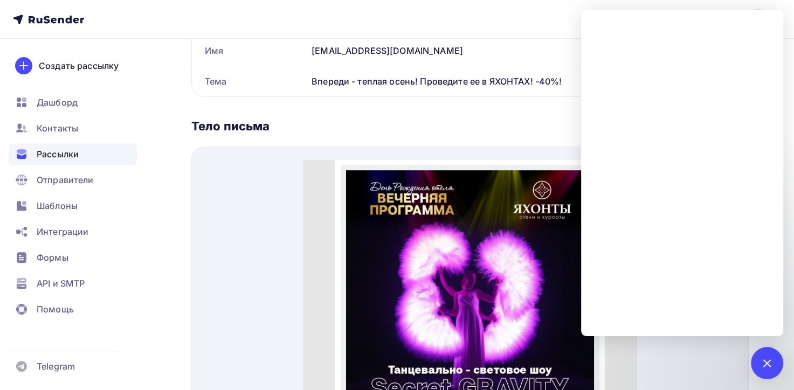
scroll to position [374, 0]
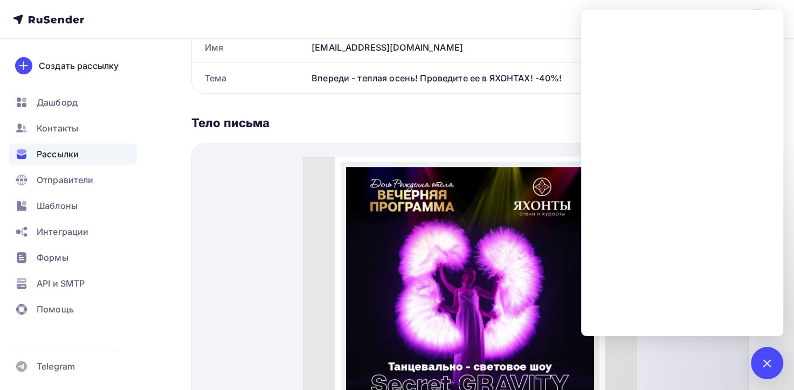
click at [288, 228] on div at bounding box center [469, 299] width 557 height 313
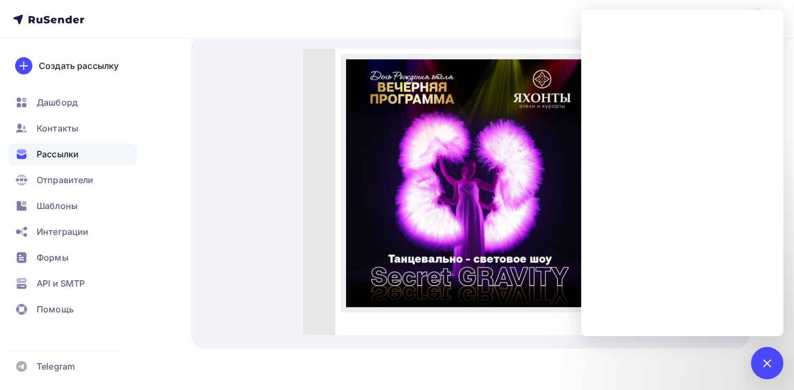
scroll to position [905, 0]
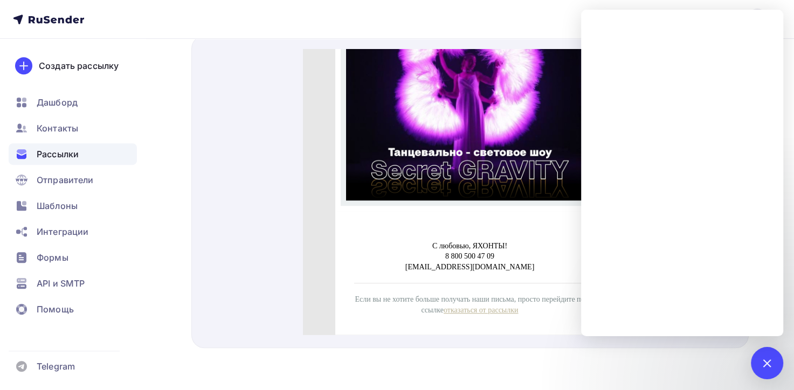
click at [443, 257] on span "С любовью, ЯХОНТЫ! 8 800 500 47 09 sales@yahonty.ru" at bounding box center [469, 243] width 129 height 29
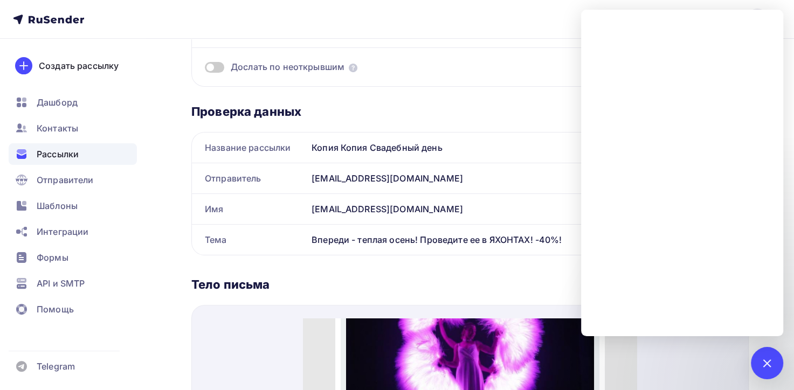
scroll to position [0, 0]
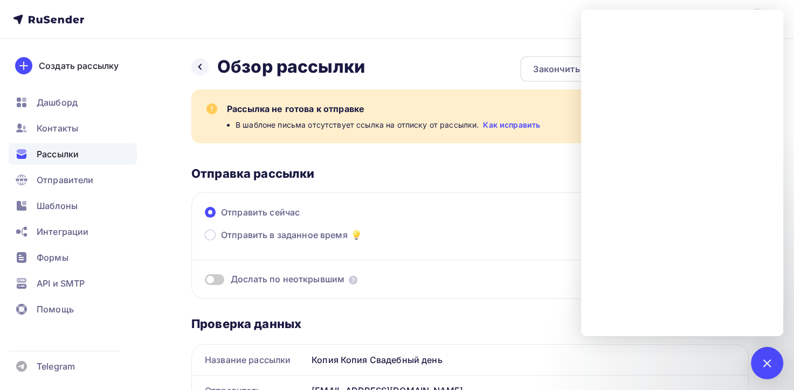
click at [530, 125] on link "Как исправить" at bounding box center [511, 125] width 57 height 11
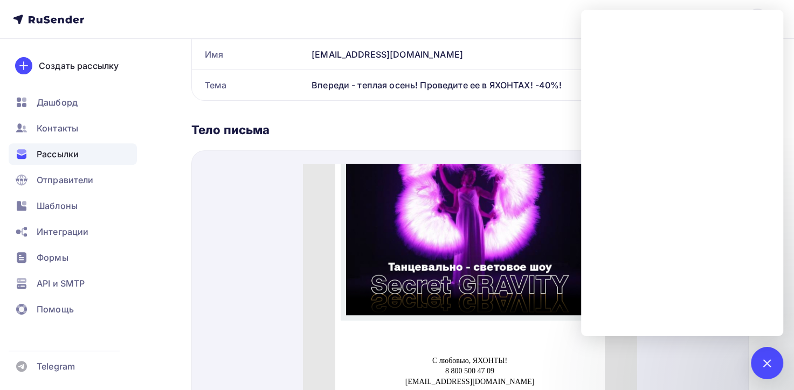
scroll to position [482, 0]
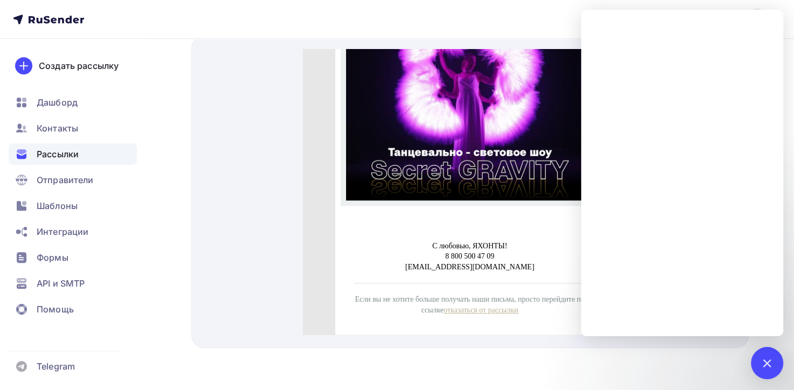
click at [228, 167] on div at bounding box center [469, 192] width 557 height 313
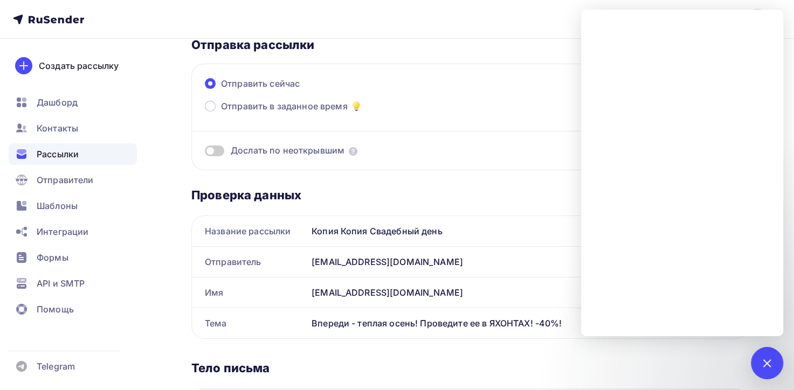
scroll to position [0, 0]
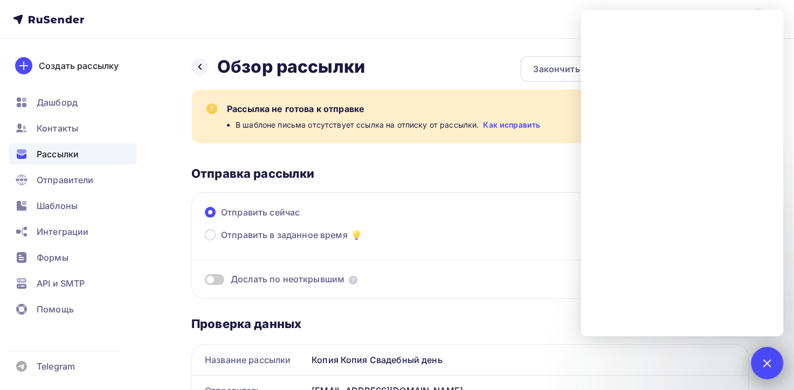
drag, startPoint x: 770, startPoint y: 358, endPoint x: 768, endPoint y: 350, distance: 8.2
click at [769, 358] on div at bounding box center [766, 363] width 15 height 15
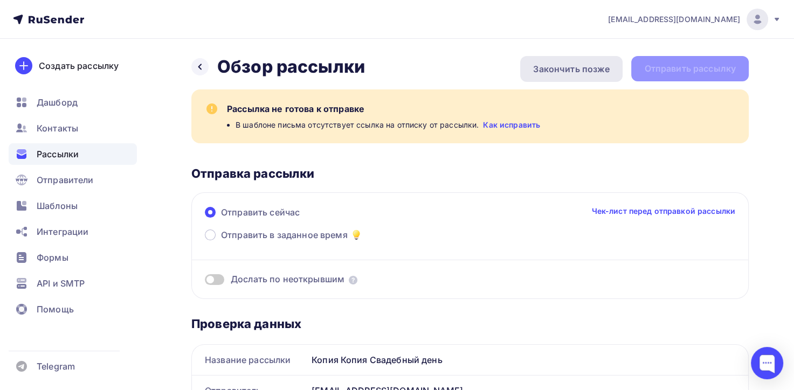
click at [541, 73] on div "Закончить позже" at bounding box center [571, 69] width 77 height 13
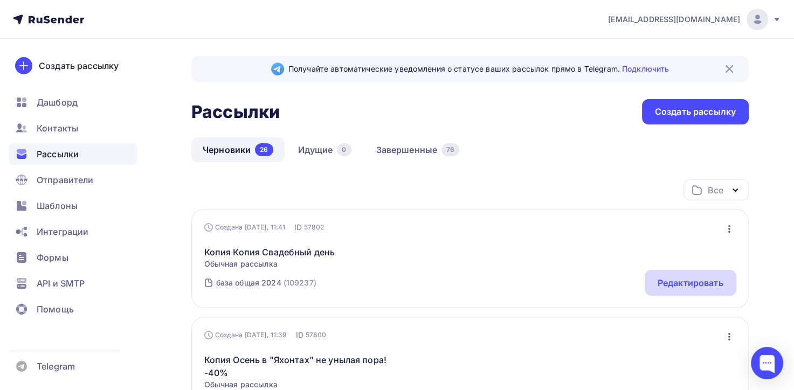
click at [680, 279] on div "Редактировать" at bounding box center [690, 282] width 66 height 13
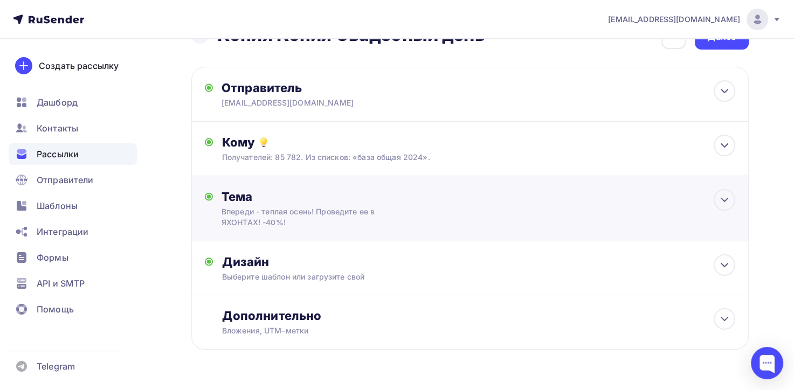
scroll to position [60, 0]
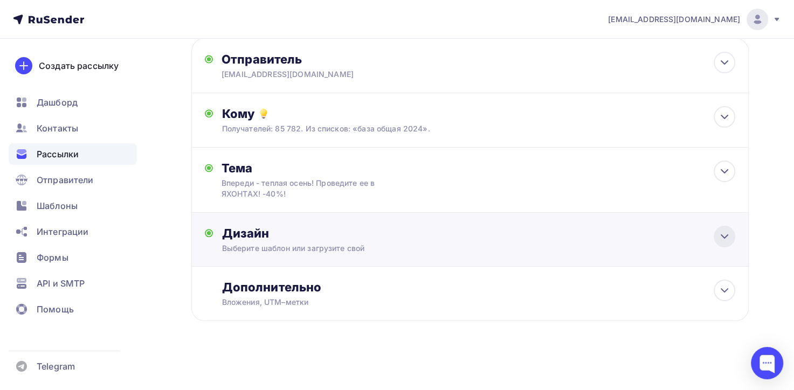
click at [721, 238] on icon at bounding box center [724, 236] width 13 height 13
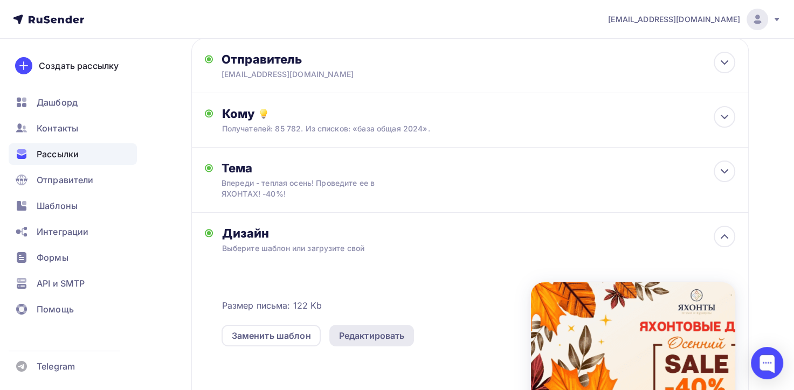
click at [391, 338] on div "Редактировать" at bounding box center [372, 335] width 66 height 13
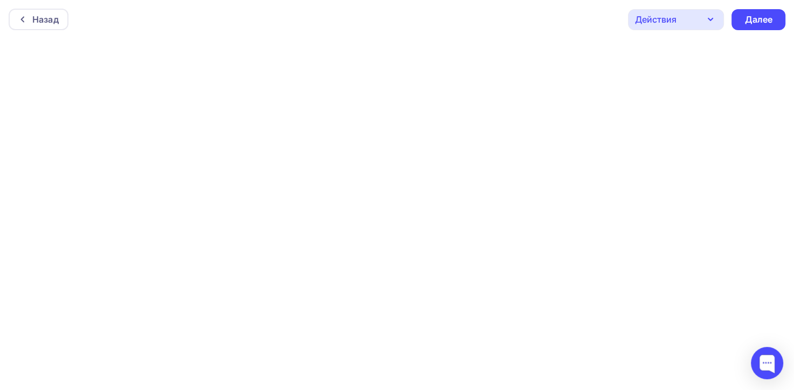
scroll to position [2, 0]
click at [766, 17] on div "Далее" at bounding box center [758, 17] width 28 height 12
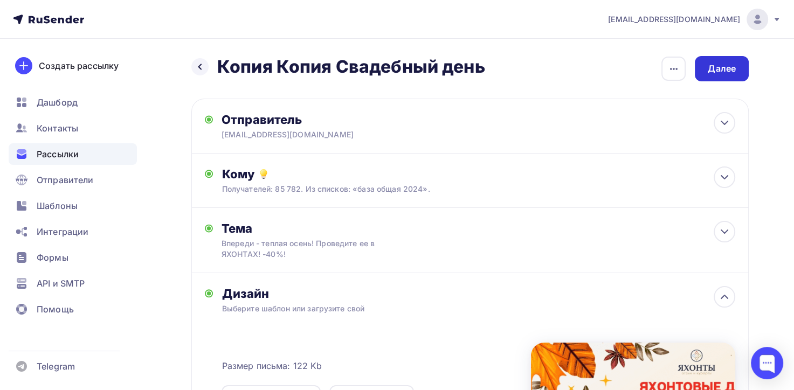
click at [719, 72] on div "Далее" at bounding box center [722, 69] width 28 height 12
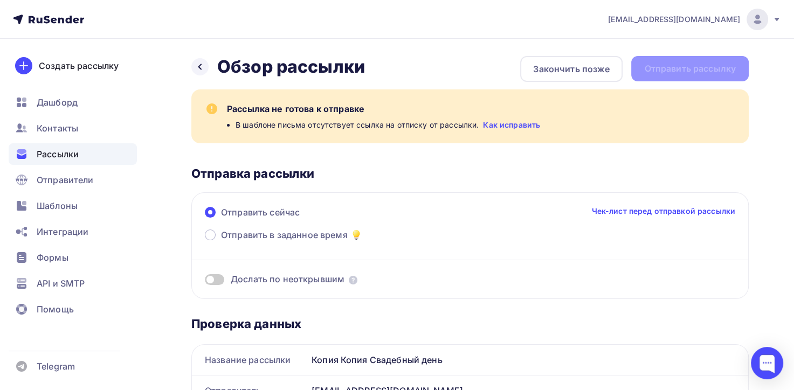
click at [506, 127] on link "Как исправить" at bounding box center [511, 125] width 57 height 11
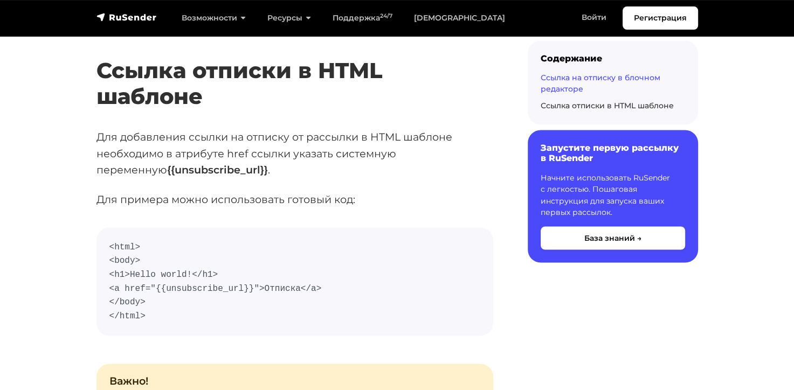
scroll to position [1778, 0]
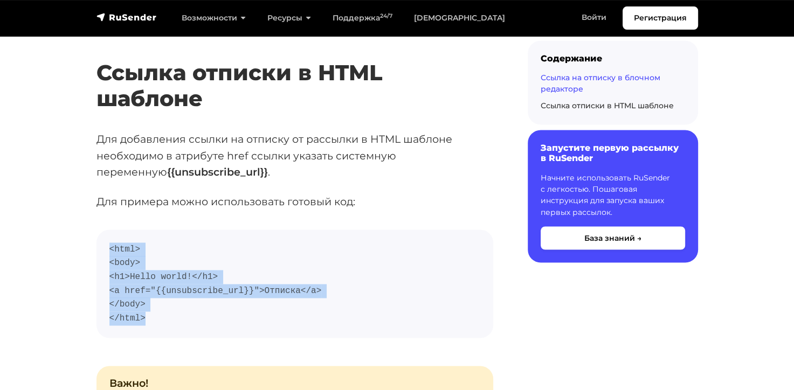
drag, startPoint x: 107, startPoint y: 248, endPoint x: 144, endPoint y: 316, distance: 77.2
click at [144, 316] on pre "<html> <body> <h1>Hello world!</h1> <a href="{{unsubscribe_url}}">Отписка</a> <…" at bounding box center [294, 284] width 397 height 109
copy code "<html> <body> <h1>Hello world!</h1> <a href="{{unsubscribe_url}}">Отписка</a> <…"
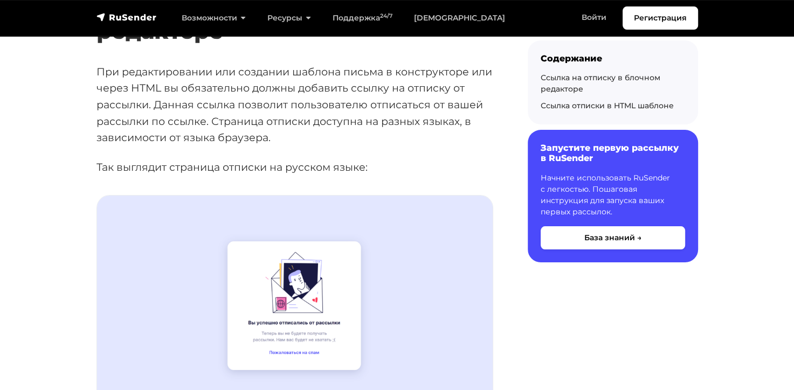
scroll to position [108, 0]
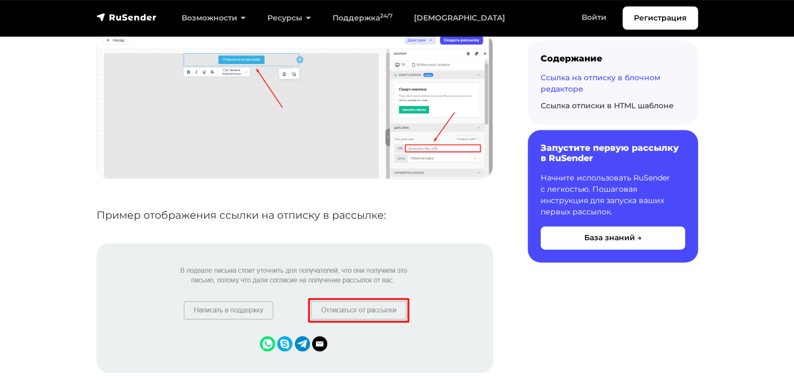
scroll to position [1261, 0]
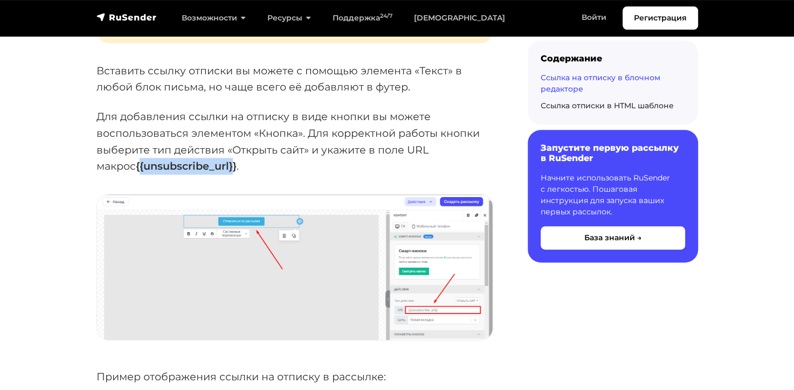
drag, startPoint x: 194, startPoint y: 166, endPoint x: 98, endPoint y: 166, distance: 95.9
click at [136, 166] on strong "{{unsubscribe_url}}" at bounding box center [186, 166] width 101 height 13
click at [239, 171] on p "Для добавления ссылки на отписку в виде кнопки вы можете воспользоваться элемен…" at bounding box center [294, 141] width 397 height 66
drag, startPoint x: 195, startPoint y: 164, endPoint x: 94, endPoint y: 169, distance: 101.4
click at [94, 169] on div "Ссылка на отписку в блочном редакторе При редактировании или создании шаблона п…" at bounding box center [295, 312] width 410 height 2733
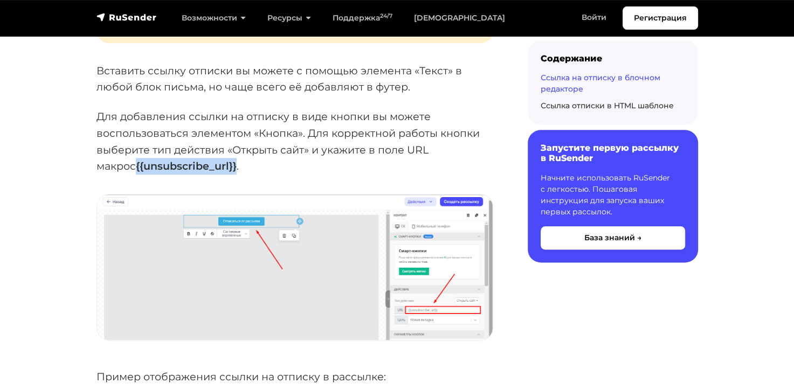
copy strong "{{unsubscribe_url}}"
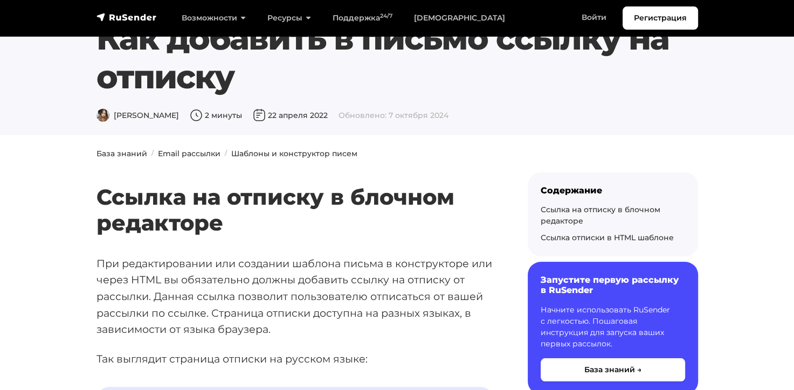
scroll to position [0, 0]
